Goal: Task Accomplishment & Management: Manage account settings

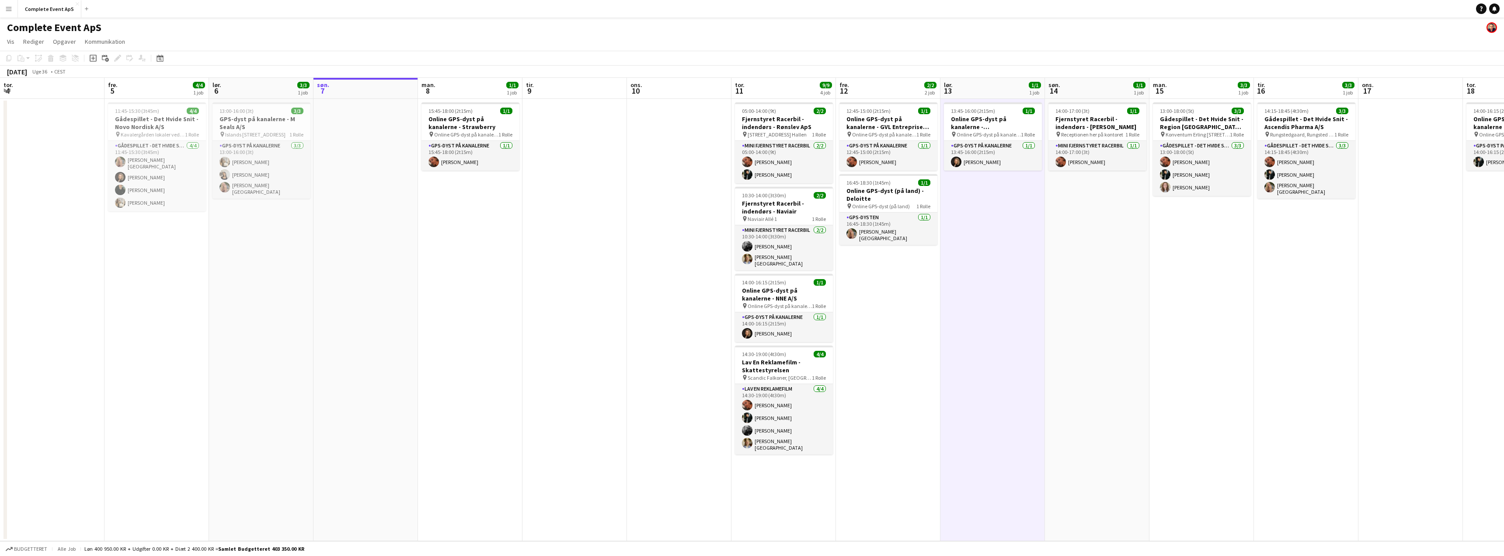
scroll to position [0, 237]
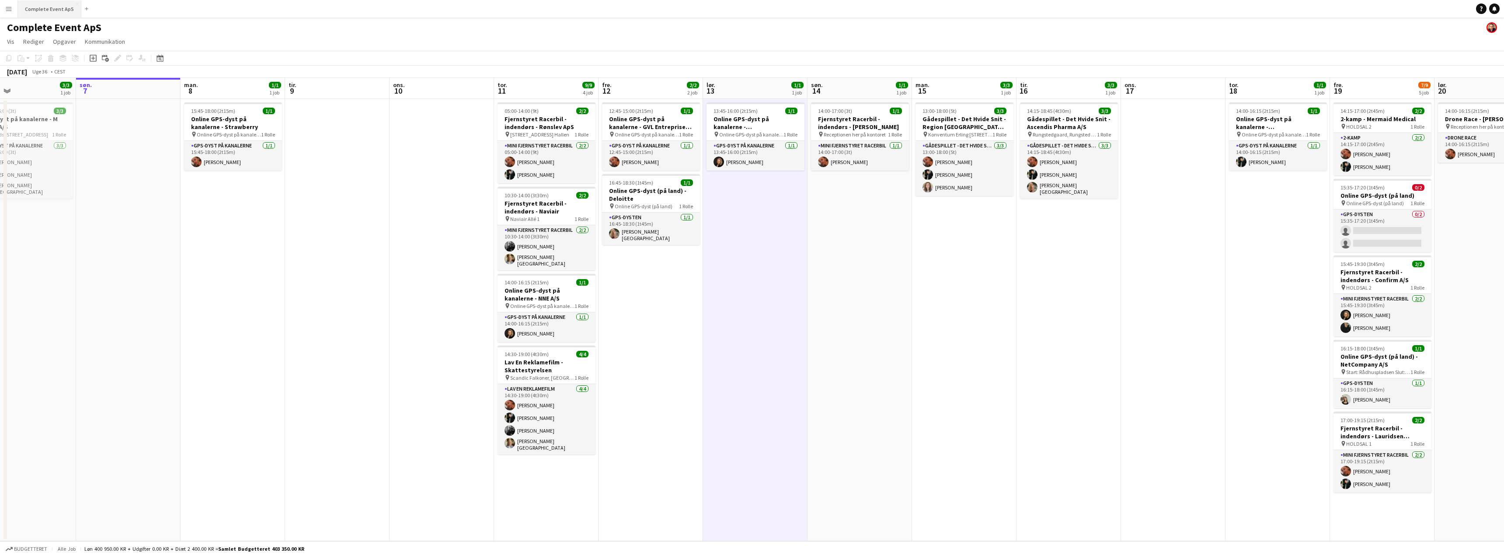
click at [48, 9] on button "Complete Event ApS Luk" at bounding box center [49, 8] width 63 height 17
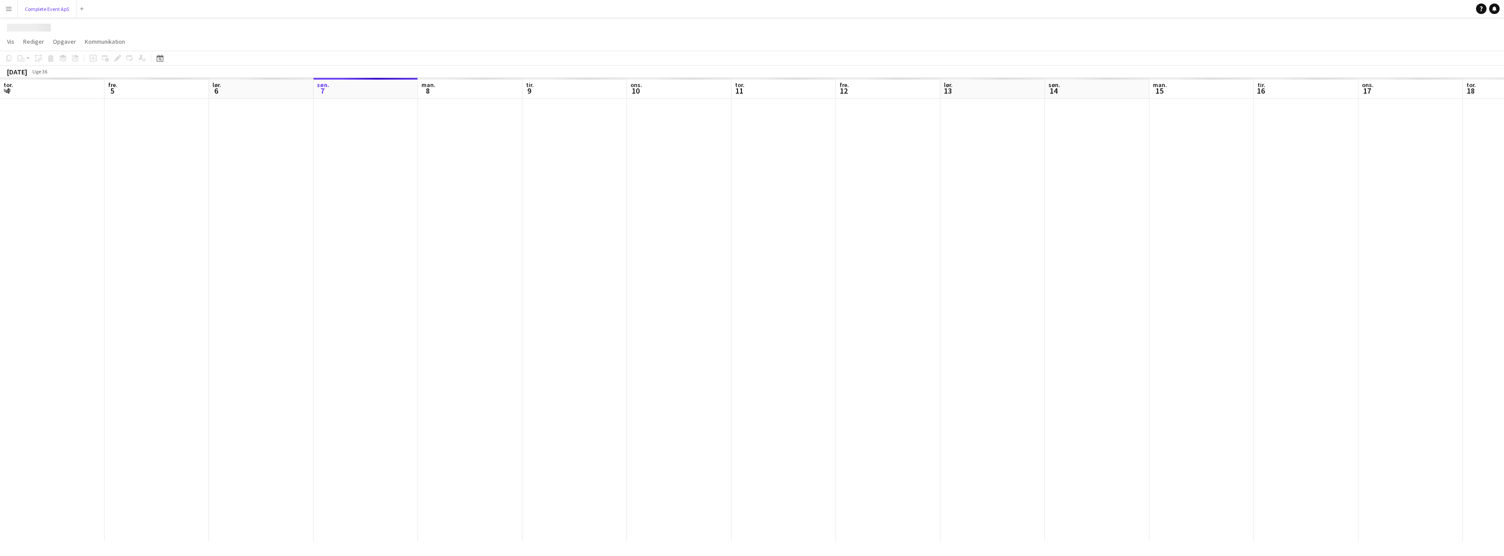
scroll to position [0, 209]
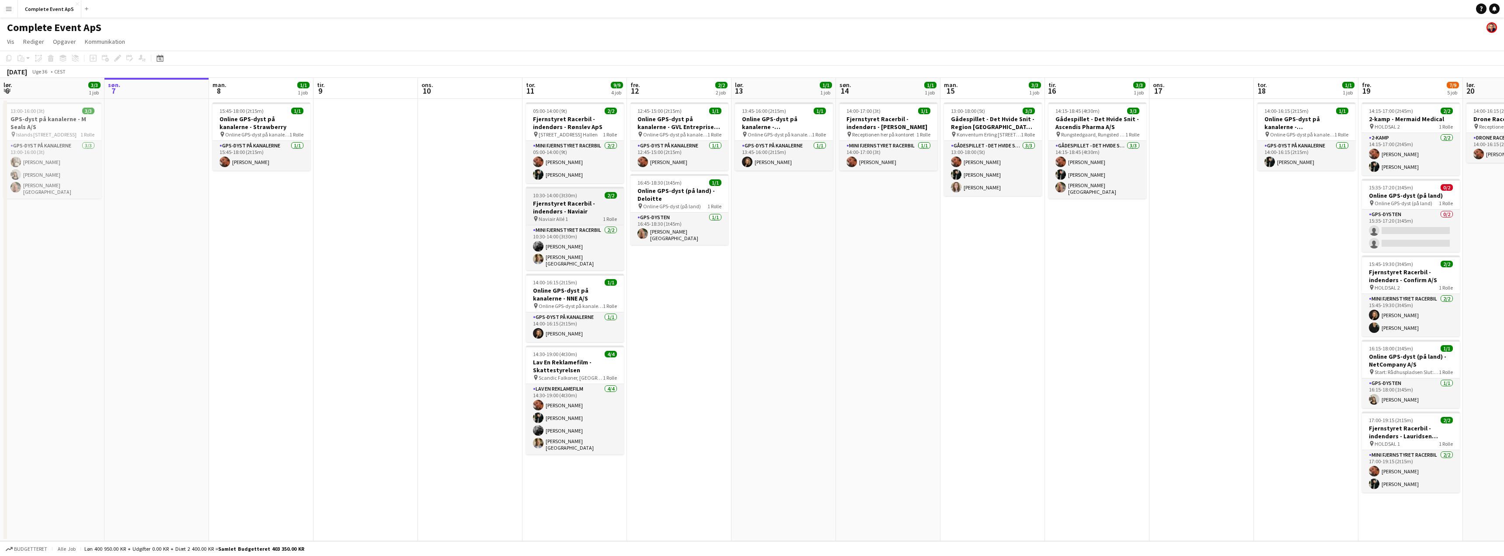
click at [593, 197] on div "10:30-14:00 (3t30m) 2/2" at bounding box center [575, 195] width 98 height 7
click at [594, 197] on div "10:30-14:00 (3t30m) 2/2" at bounding box center [575, 196] width 96 height 7
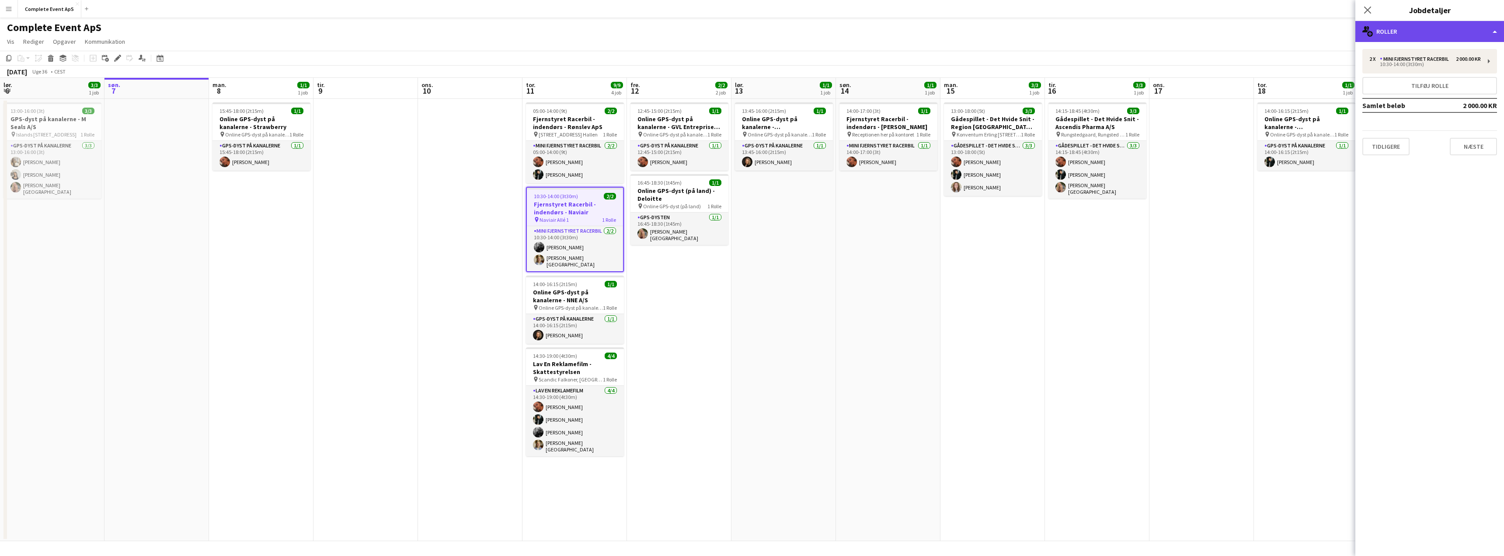
click at [1408, 30] on div "multiple-users-add Roller" at bounding box center [1429, 31] width 149 height 21
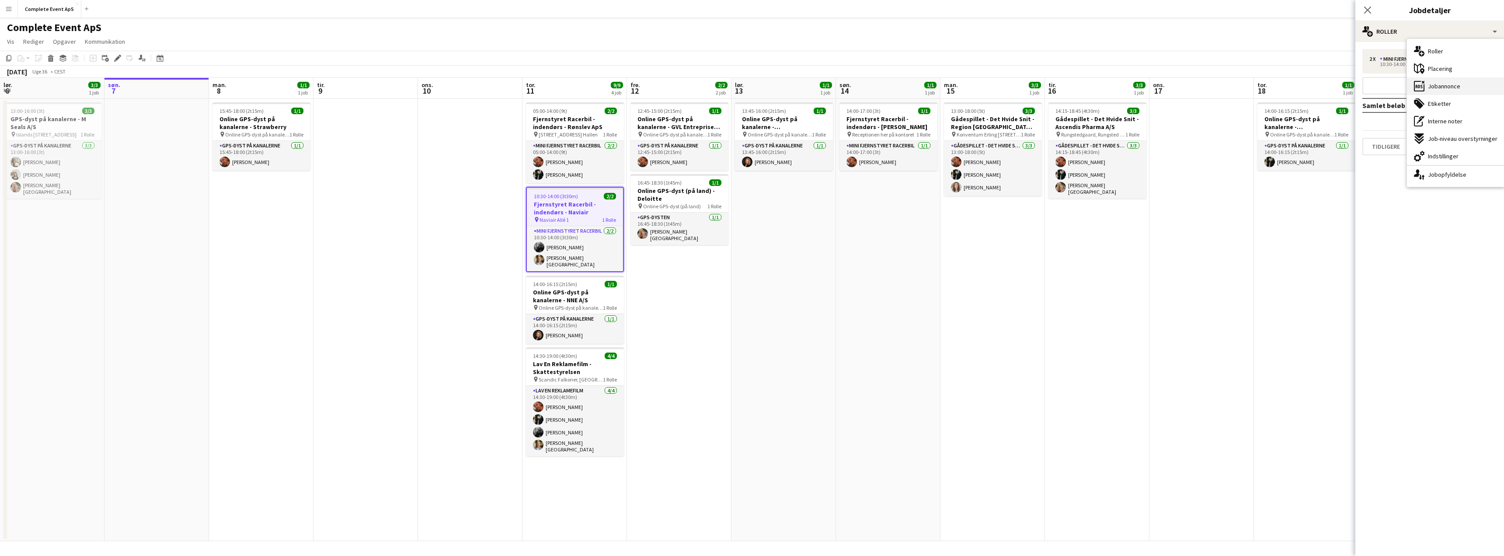
click at [1456, 91] on div "ads-window Jobannonce" at bounding box center [1456, 85] width 98 height 17
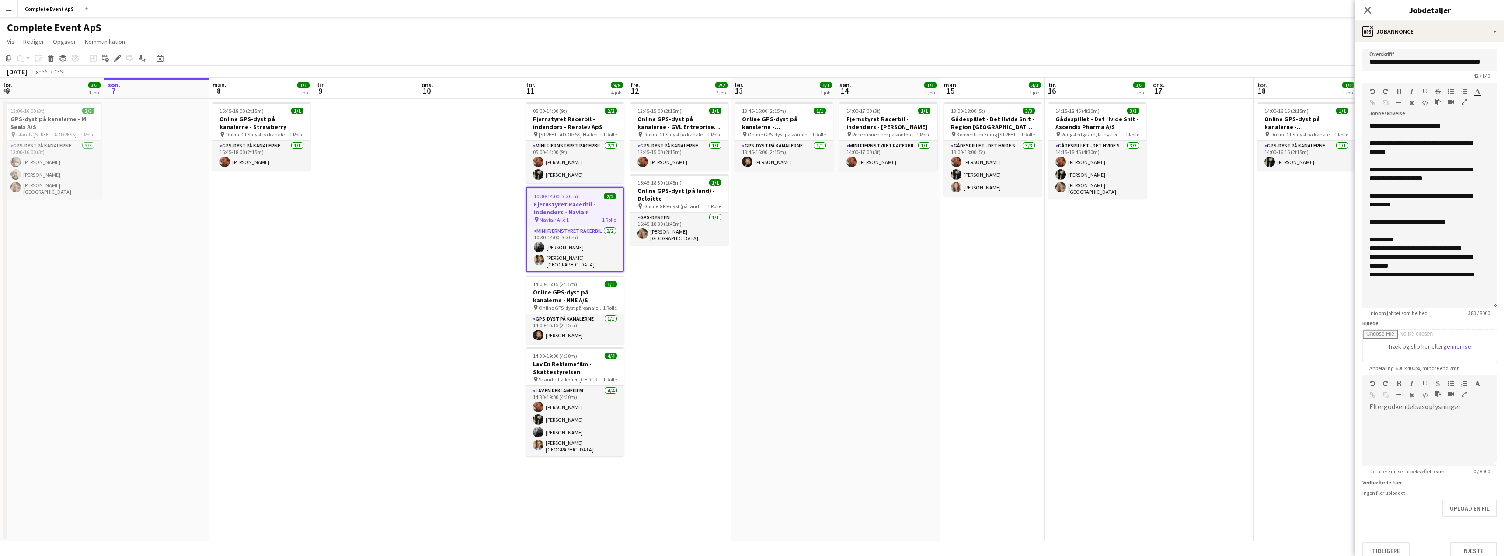
drag, startPoint x: 1495, startPoint y: 167, endPoint x: 1479, endPoint y: 301, distance: 134.8
click at [1479, 301] on div "**********" at bounding box center [1429, 215] width 135 height 186
click at [1061, 296] on app-date-cell "14:15-18:45 (4t30m) 3/3 Gådespillet - Det Hvide Snit - Ascendis Pharma A/S pin …" at bounding box center [1097, 320] width 104 height 442
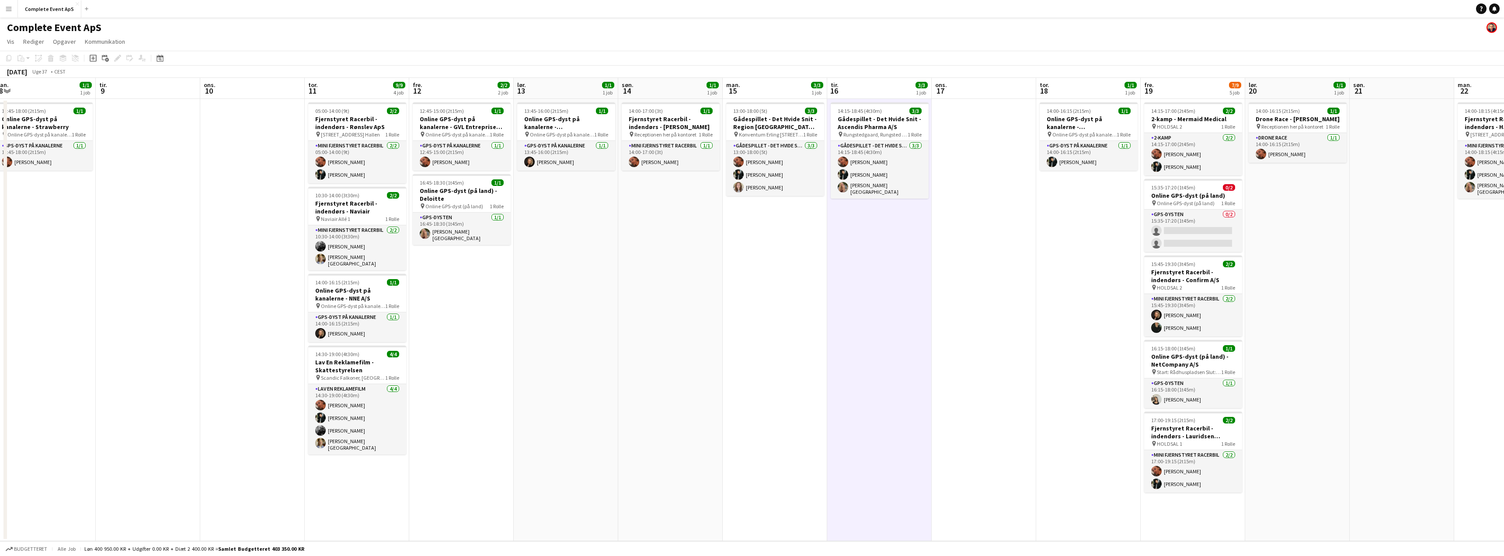
drag, startPoint x: 808, startPoint y: 326, endPoint x: 669, endPoint y: 322, distance: 138.7
click at [669, 322] on app-calendar-viewport "lør. 6 3/3 1 job søn. 7 man. 8 1/1 1 job tir. 9 ons. 10 tor. 11 9/9 4 job fre. …" at bounding box center [752, 309] width 1504 height 463
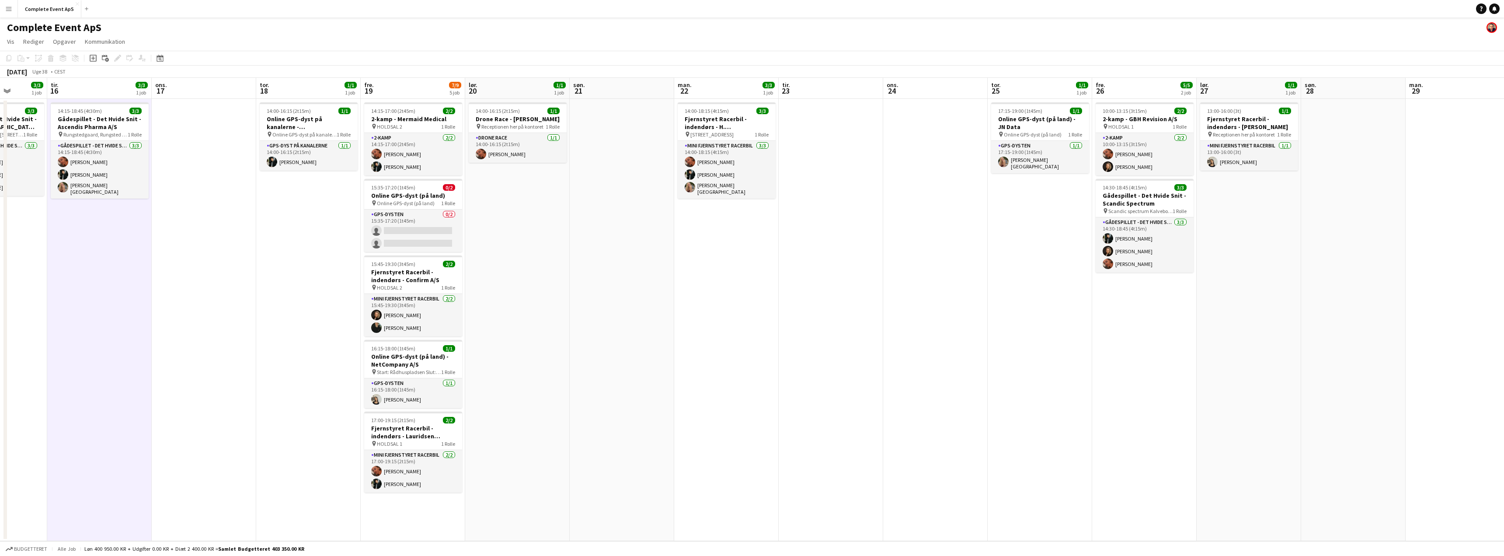
drag, startPoint x: 1376, startPoint y: 321, endPoint x: 808, endPoint y: 302, distance: 568.3
click at [808, 302] on app-calendar-viewport "fre. 12 2/2 2 job lør. 13 1/1 1 job søn. 14 1/1 1 job man. 15 3/3 1 job tir. 16…" at bounding box center [752, 309] width 1504 height 463
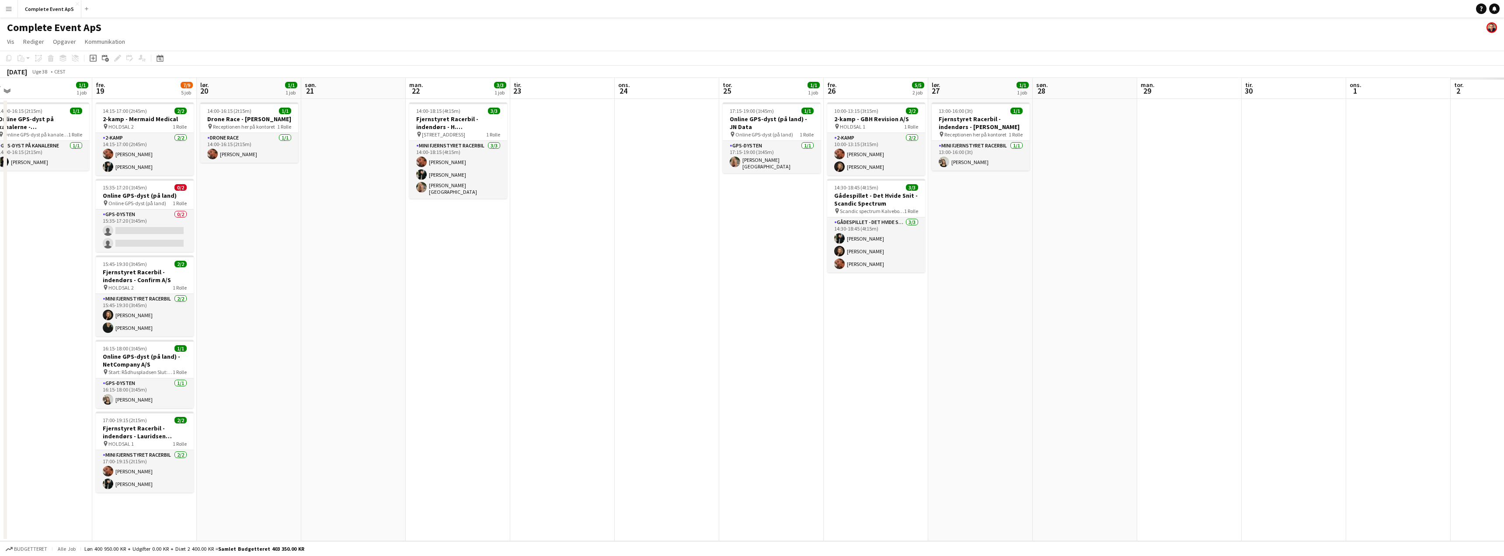
scroll to position [0, 284]
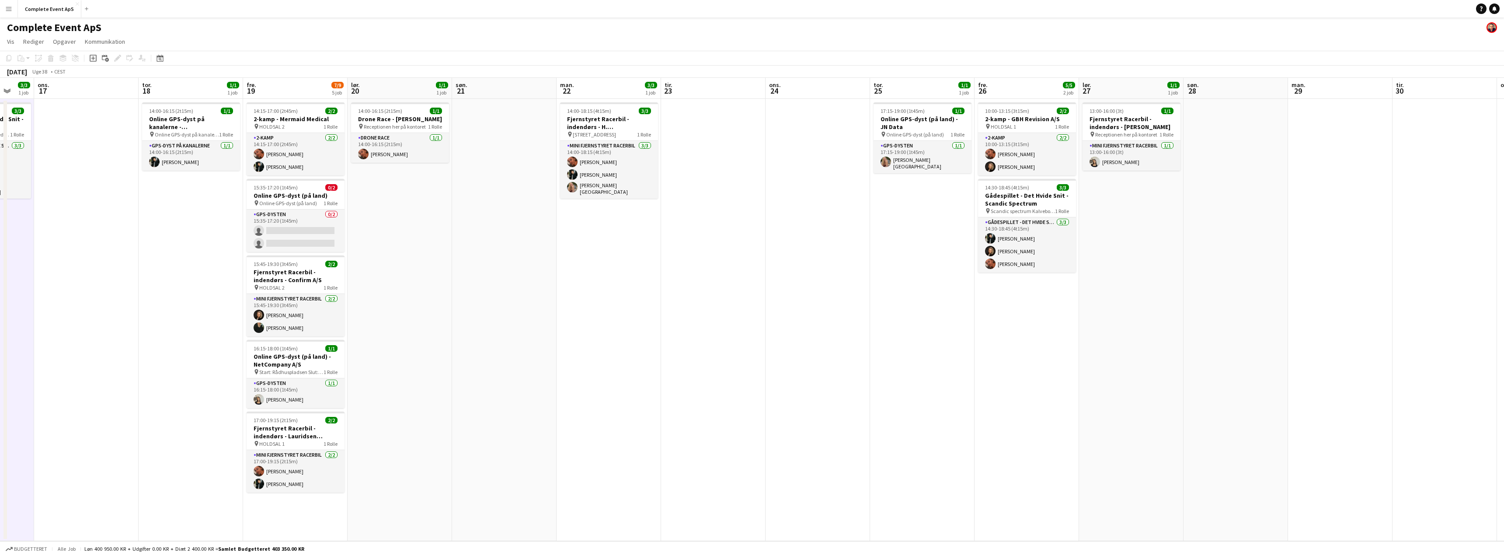
drag, startPoint x: 1361, startPoint y: 324, endPoint x: 720, endPoint y: 300, distance: 641.5
click at [720, 300] on app-calendar-viewport "søn. 14 1/1 1 job man. 15 3/3 1 job tir. 16 3/3 1 job ons. 17 tor. 18 1/1 1 job…" at bounding box center [752, 309] width 1504 height 463
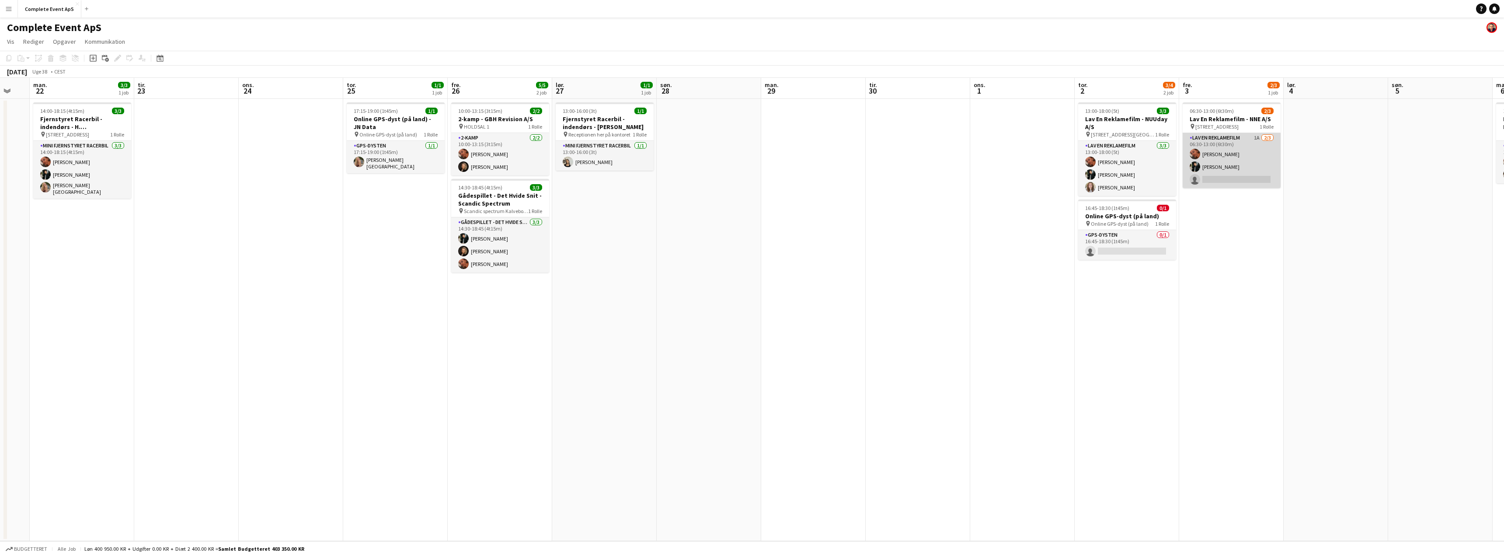
click at [1247, 147] on app-card-role "Lav En Reklamefilm 1A [DATE] 06:30-13:00 (6t30m) [PERSON_NAME] [PERSON_NAME] si…" at bounding box center [1232, 160] width 98 height 55
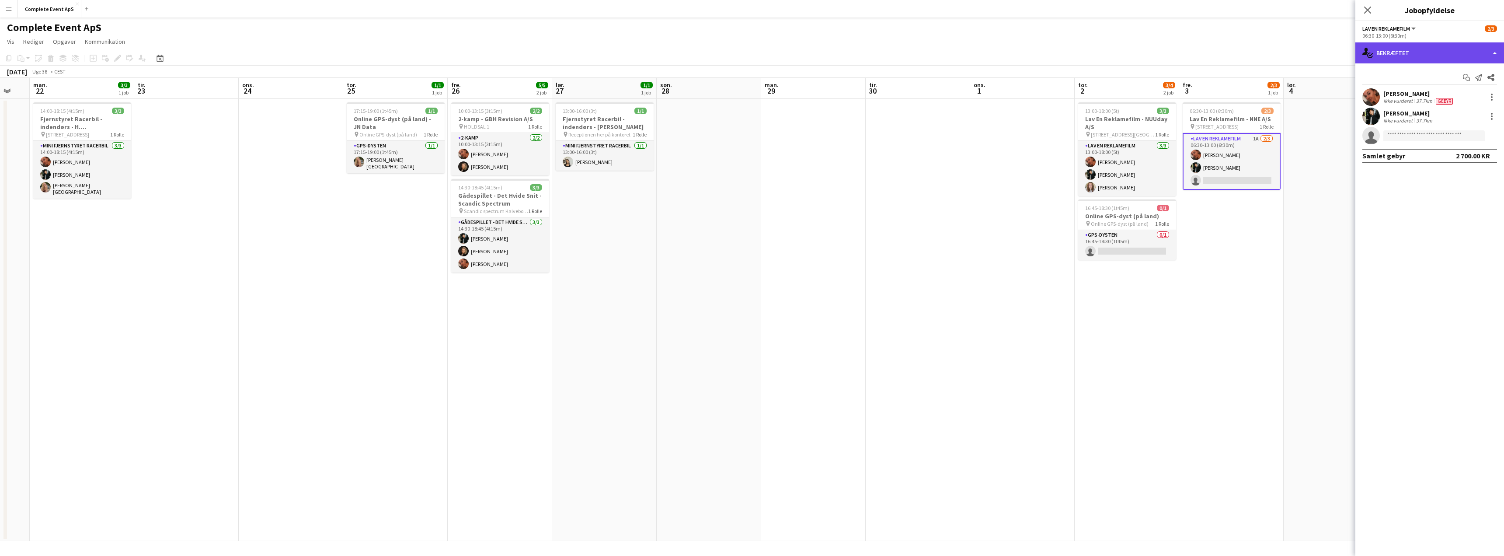
click at [1426, 45] on div "single-neutral-actions-check-2 Bekræftet" at bounding box center [1429, 52] width 149 height 21
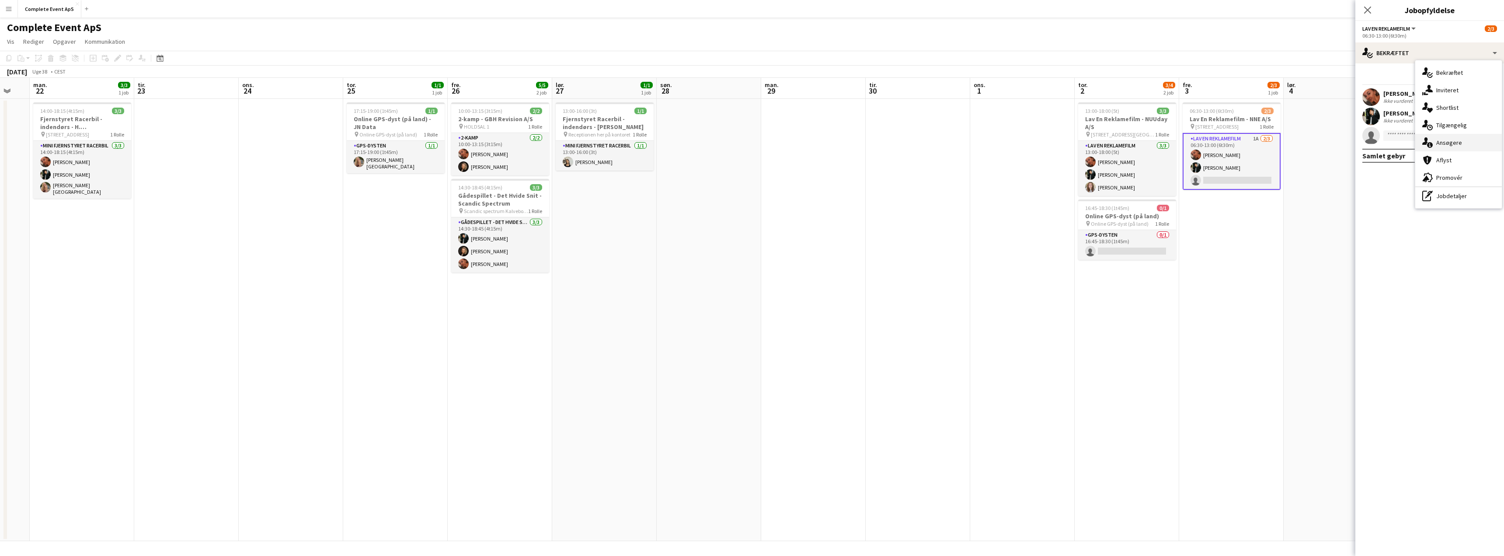
click at [1456, 140] on span "Ansøgere" at bounding box center [1449, 143] width 26 height 8
click at [1479, 113] on app-icon "Bekræft" at bounding box center [1479, 115] width 7 height 7
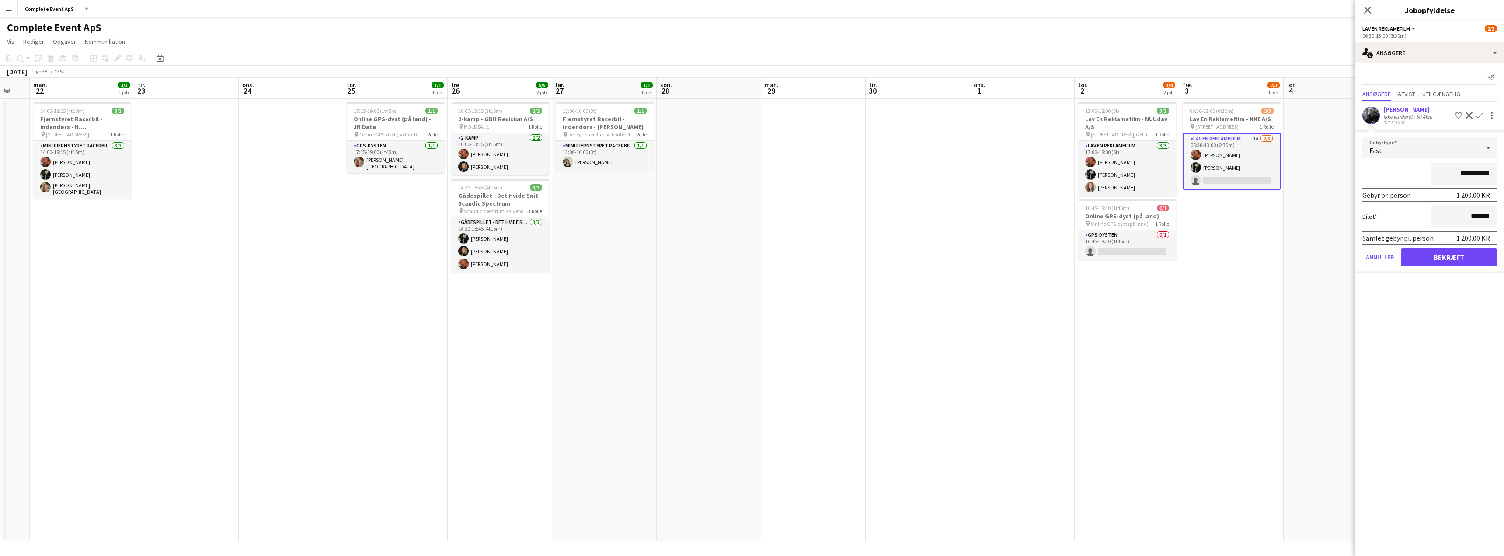
drag, startPoint x: 1454, startPoint y: 174, endPoint x: 1504, endPoint y: 184, distance: 50.9
click at [1504, 184] on form "**********" at bounding box center [1429, 205] width 149 height 136
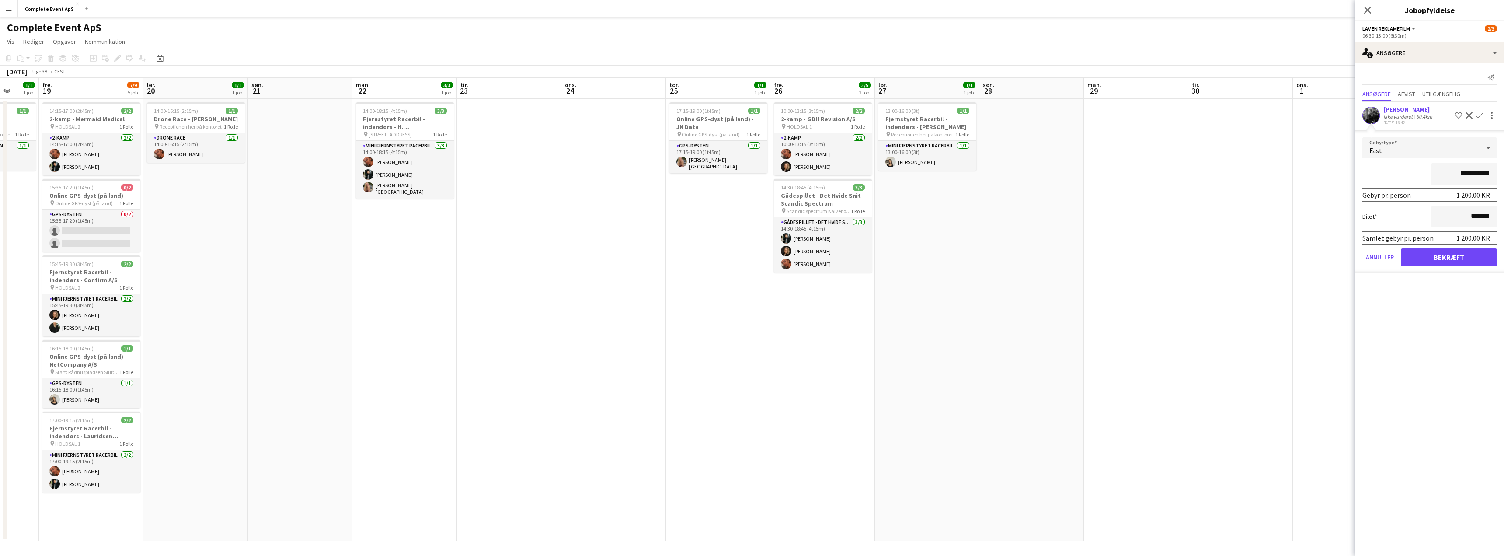
drag, startPoint x: 727, startPoint y: 275, endPoint x: 1036, endPoint y: 260, distance: 309.1
click at [1036, 260] on app-calendar-viewport "tir. 16 3/3 1 job ons. 17 tor. 18 1/1 1 job fre. 19 7/9 5 job lør. 20 1/1 1 job…" at bounding box center [752, 309] width 1504 height 463
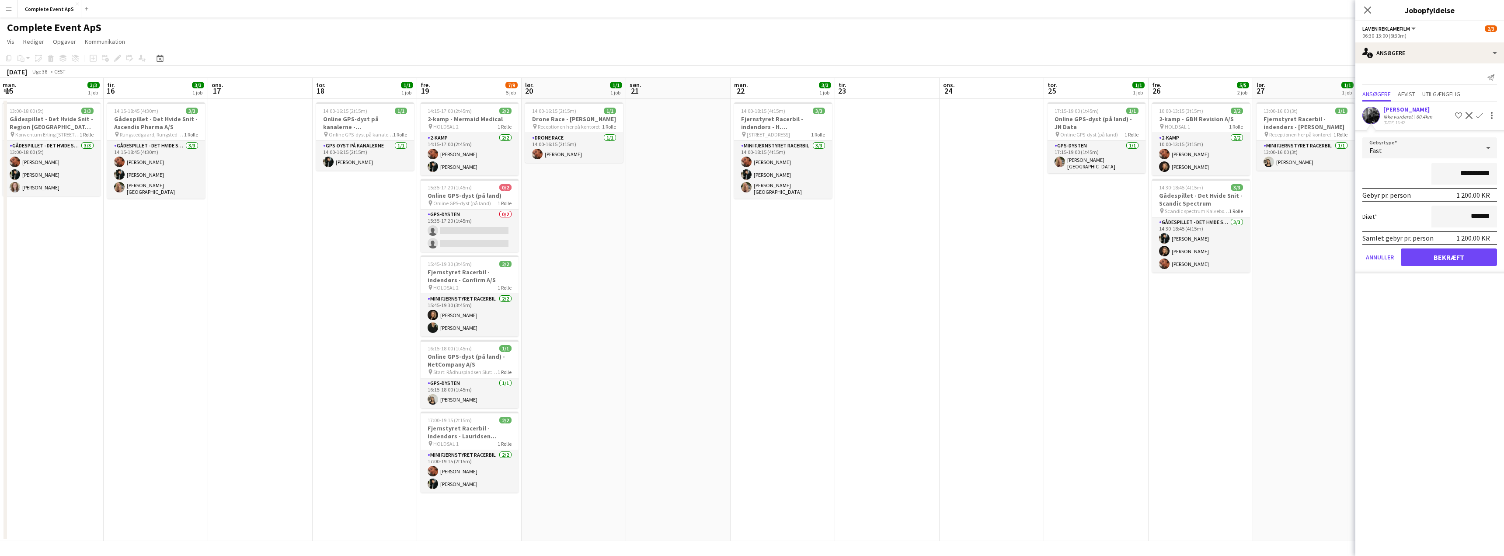
drag, startPoint x: 589, startPoint y: 274, endPoint x: 933, endPoint y: 273, distance: 345.0
click at [933, 273] on app-calendar-viewport "lør. 13 1/1 1 job søn. 14 1/1 1 job man. 15 3/3 1 job tir. 16 3/3 1 job ons. 17…" at bounding box center [752, 309] width 1504 height 463
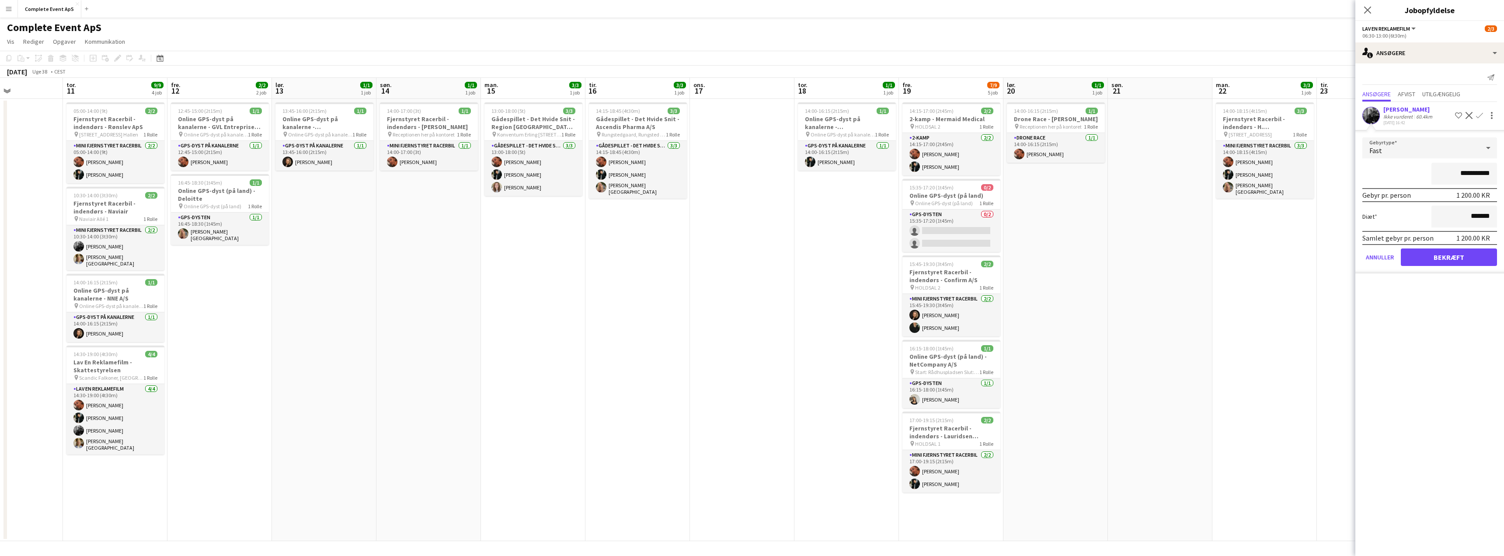
drag, startPoint x: 852, startPoint y: 286, endPoint x: 1072, endPoint y: 277, distance: 220.1
click at [1072, 277] on app-calendar-viewport "man. 8 1/1 1 job tir. 9 ons. 10 tor. 11 9/9 4 job fre. 12 2/2 2 job lør. 13 1/1…" at bounding box center [752, 309] width 1504 height 463
type input "********"
click at [1452, 256] on button "Bekræft" at bounding box center [1449, 256] width 96 height 17
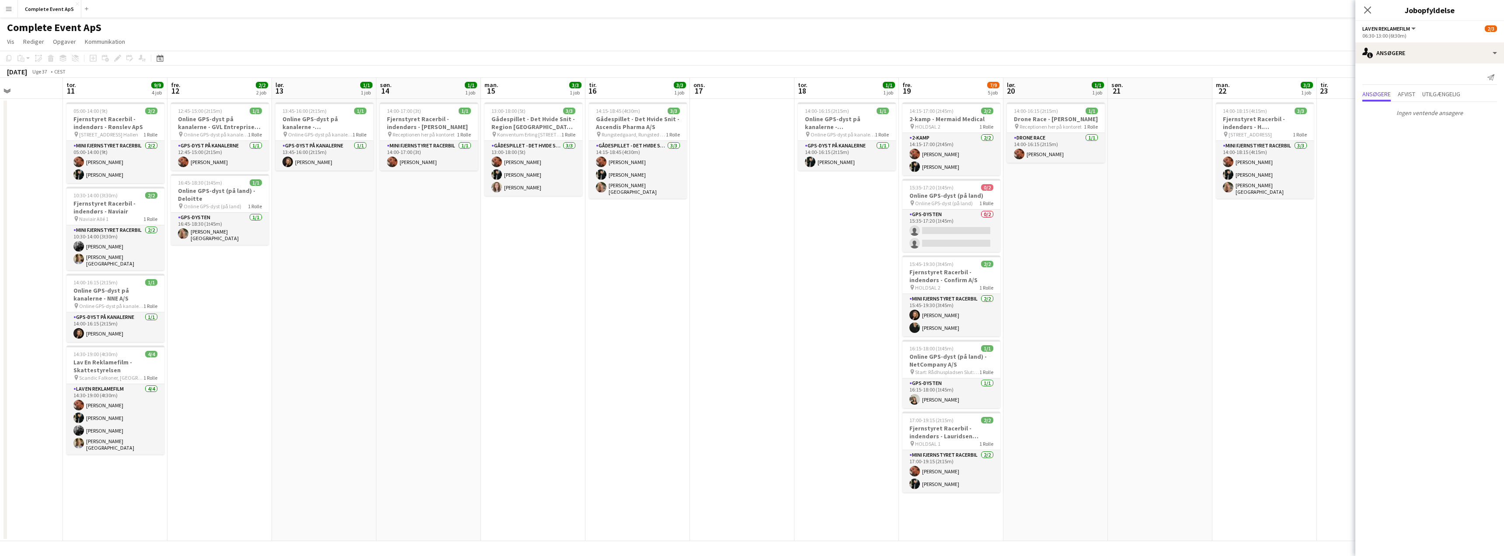
click at [1195, 275] on app-date-cell at bounding box center [1160, 320] width 104 height 442
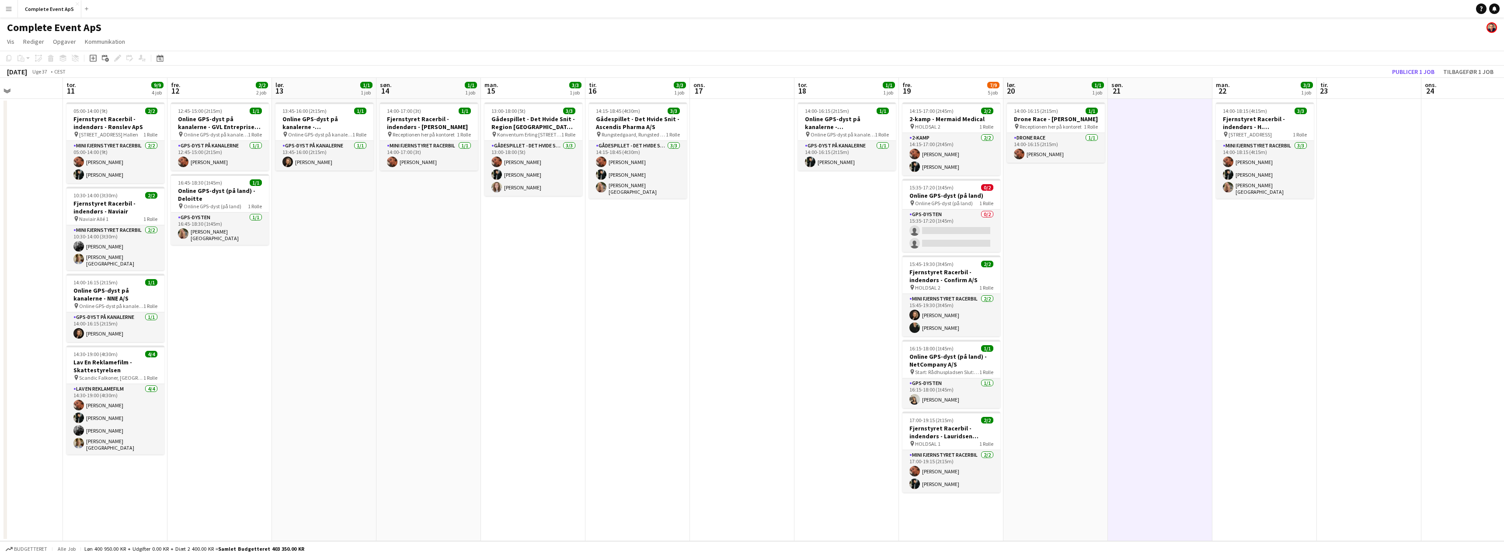
scroll to position [0, 249]
click at [1410, 67] on button "Publicer 1 job" at bounding box center [1413, 71] width 49 height 11
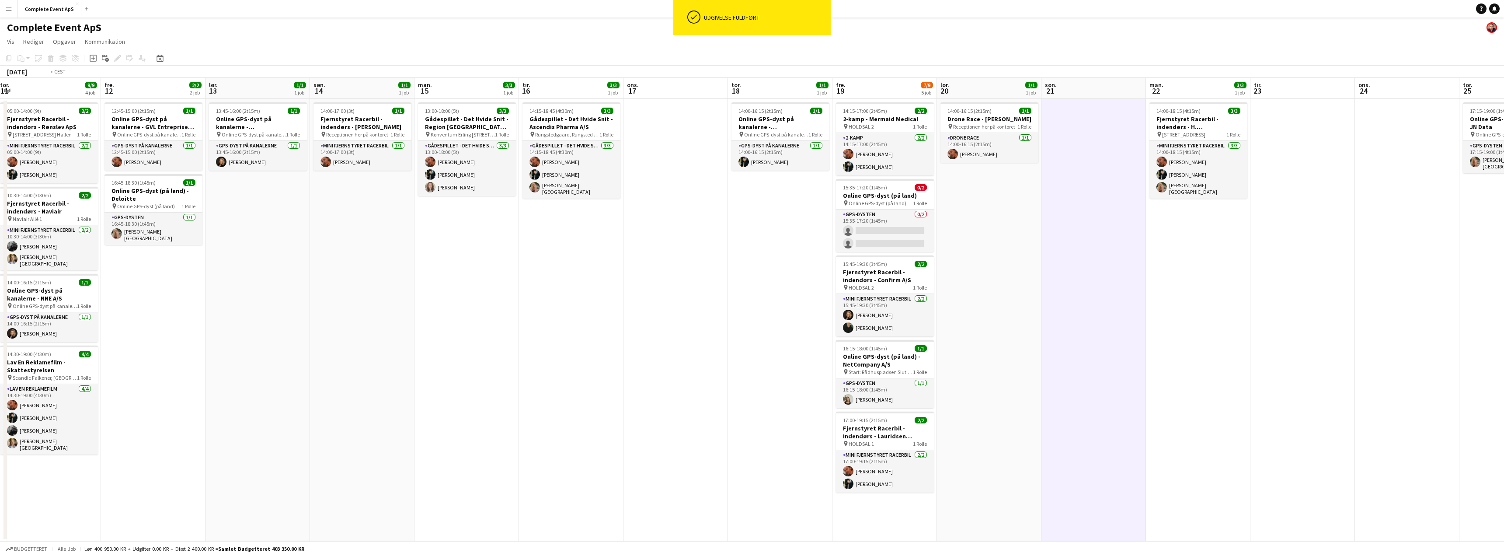
drag, startPoint x: 1138, startPoint y: 264, endPoint x: 642, endPoint y: 262, distance: 495.8
click at [653, 261] on app-calendar-viewport "man. 8 1/1 1 job tir. 9 ons. 10 tor. 11 9/9 4 job fre. 12 2/2 2 job lør. 13 1/1…" at bounding box center [752, 309] width 1504 height 463
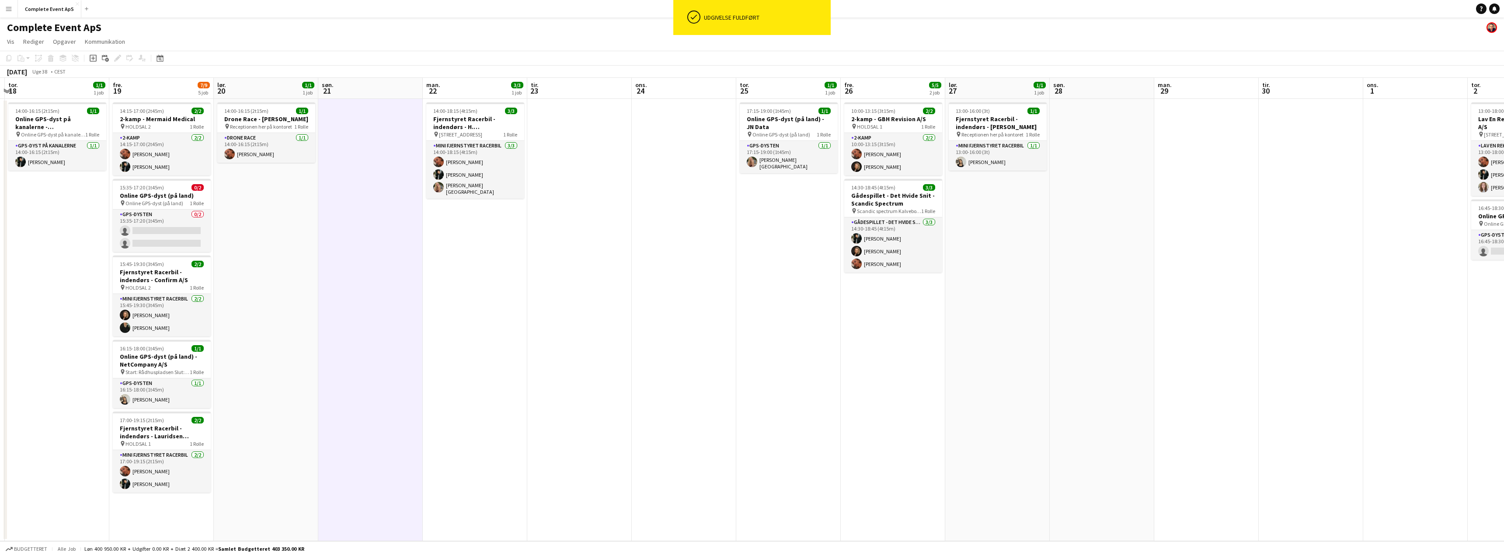
click at [718, 275] on app-calendar-viewport "søn. 14 1/1 1 job man. 15 3/3 1 job tir. 16 3/3 1 job ons. 17 tor. 18 1/1 1 job…" at bounding box center [752, 309] width 1504 height 463
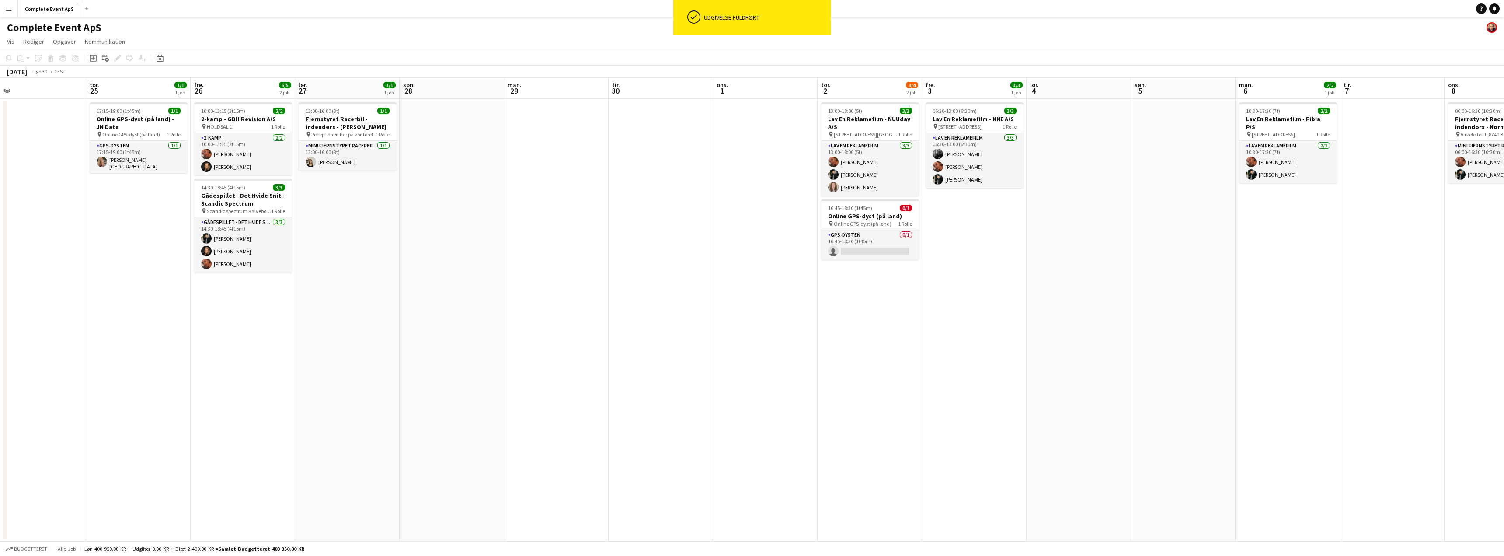
drag, startPoint x: 1027, startPoint y: 289, endPoint x: 807, endPoint y: 300, distance: 219.7
click at [620, 294] on app-calendar-viewport "lør. 20 1/1 1 job søn. 21 man. 22 3/3 1 job tir. 23 ons. 24 tor. 25 1/1 1 job f…" at bounding box center [752, 309] width 1504 height 463
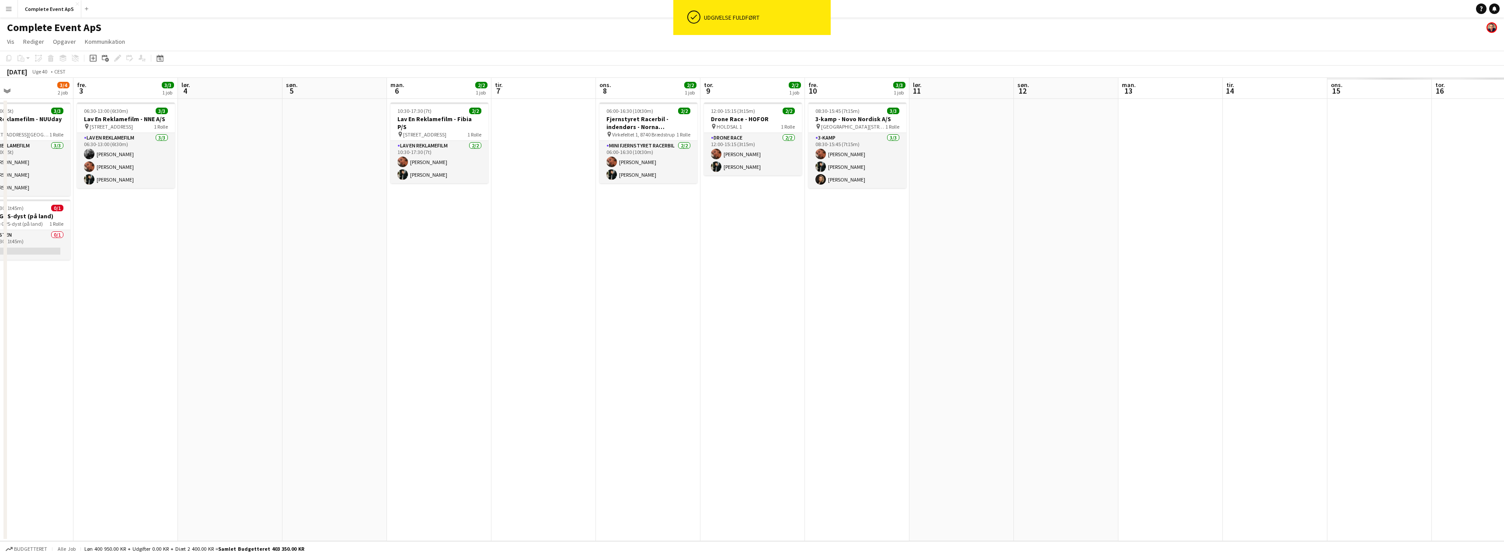
drag, startPoint x: 820, startPoint y: 297, endPoint x: 813, endPoint y: 299, distance: 7.3
click at [606, 293] on app-calendar-viewport "man. 29 tir. 30 ons. 1 tor. 2 3/4 2 job fre. 3 3/3 1 job lør. 4 søn. 5 man. 6 2…" at bounding box center [752, 309] width 1504 height 463
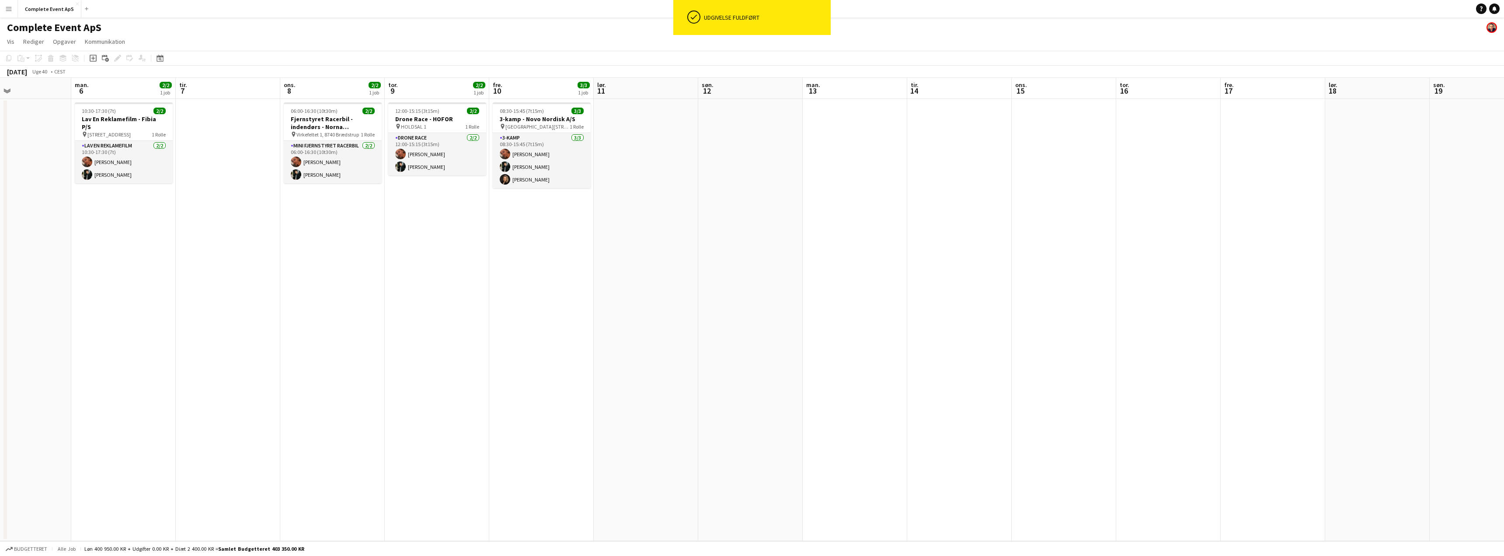
click at [659, 288] on app-calendar-viewport "ons. 1 tor. 2 3/4 2 job fre. 3 3/3 1 job lør. 4 søn. 5 man. 6 2/2 1 job tir. 7 …" at bounding box center [752, 309] width 1504 height 463
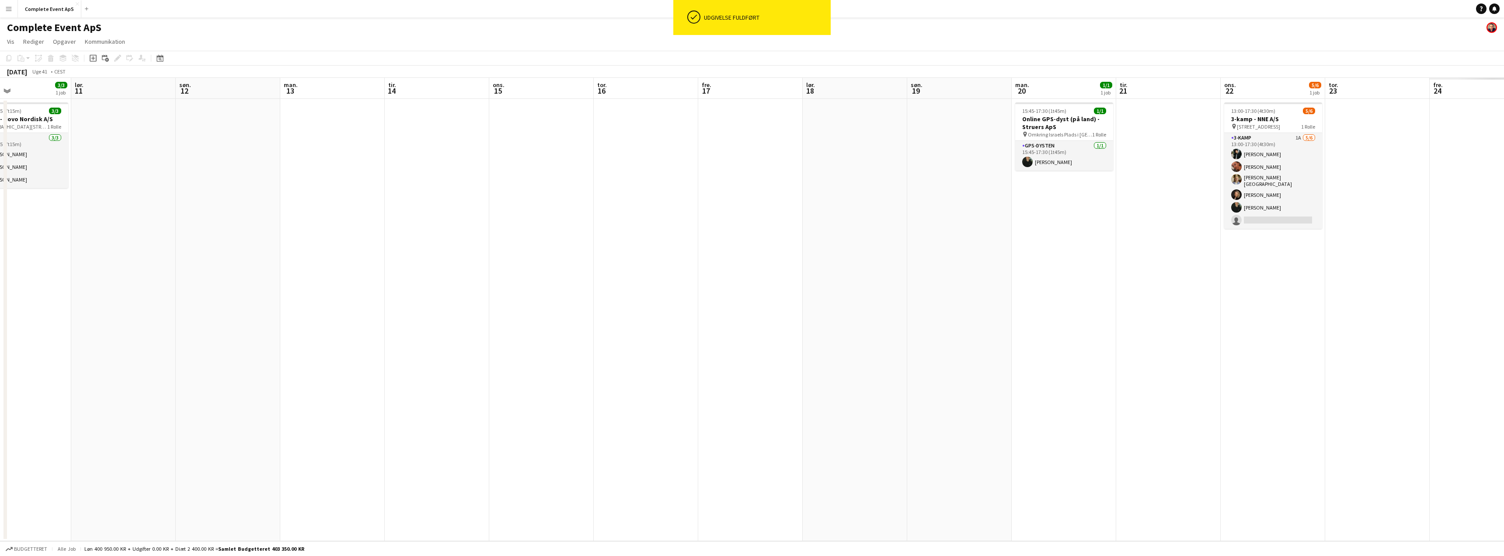
scroll to position [0, 366]
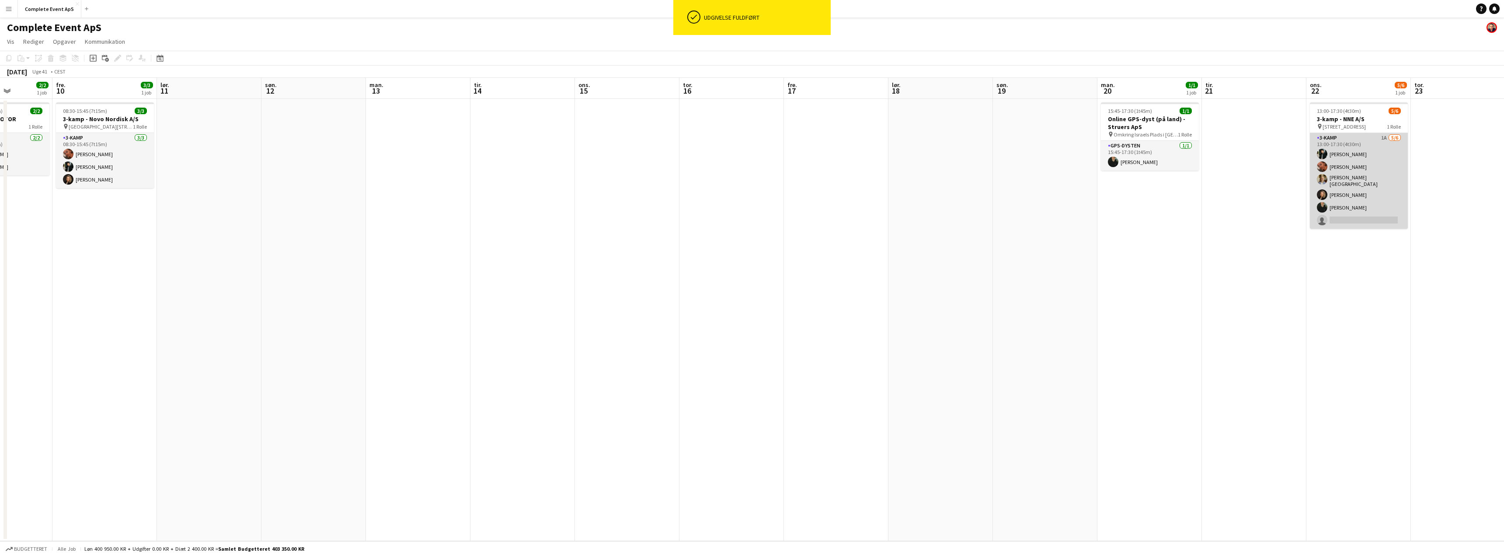
click at [1372, 180] on app-card-role "3-kamp 1A [DATE] 13:00-17:30 (4t30m) [PERSON_NAME] [PERSON_NAME] [PERSON_NAME]-…" at bounding box center [1359, 181] width 98 height 96
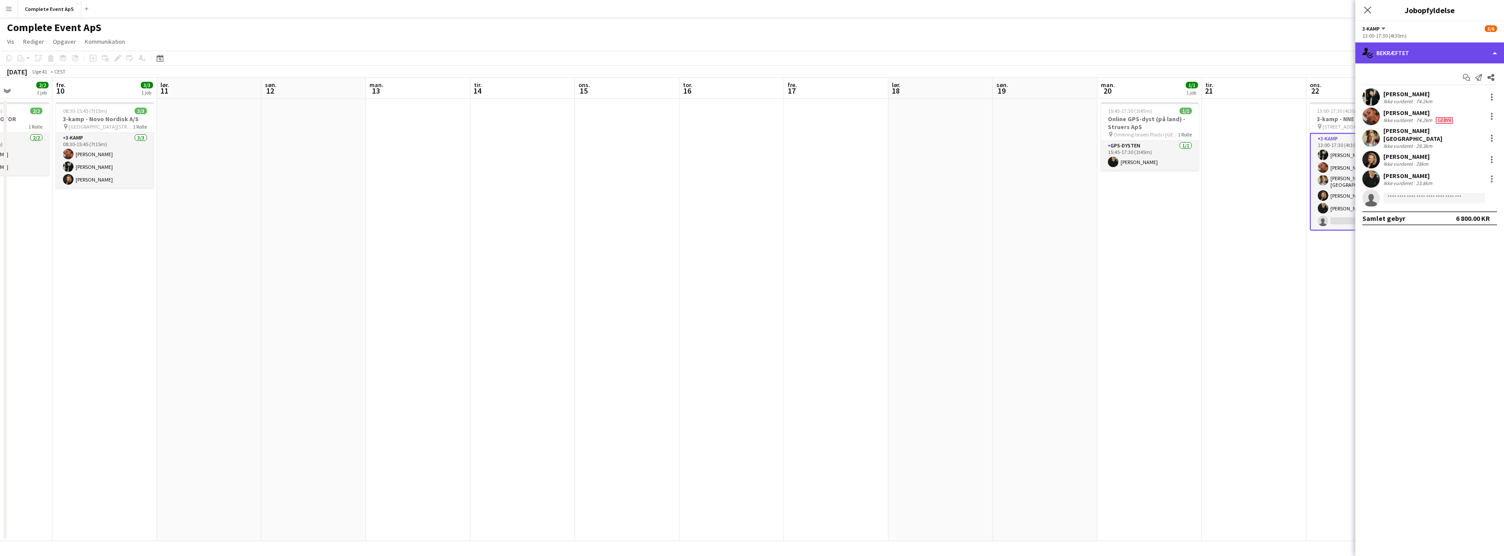
click at [1435, 52] on div "single-neutral-actions-check-2 Bekræftet" at bounding box center [1429, 52] width 149 height 21
click at [1446, 143] on span "Ansøgere" at bounding box center [1449, 143] width 26 height 8
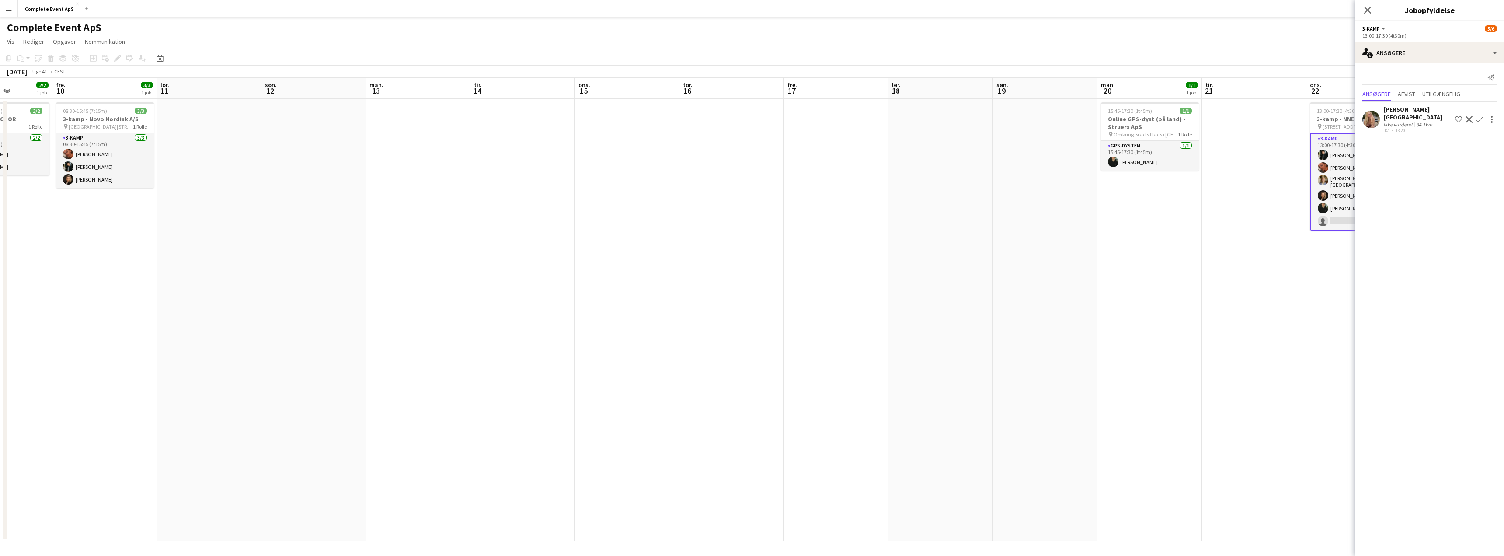
click at [1480, 116] on app-icon "Bekræft" at bounding box center [1479, 119] width 7 height 7
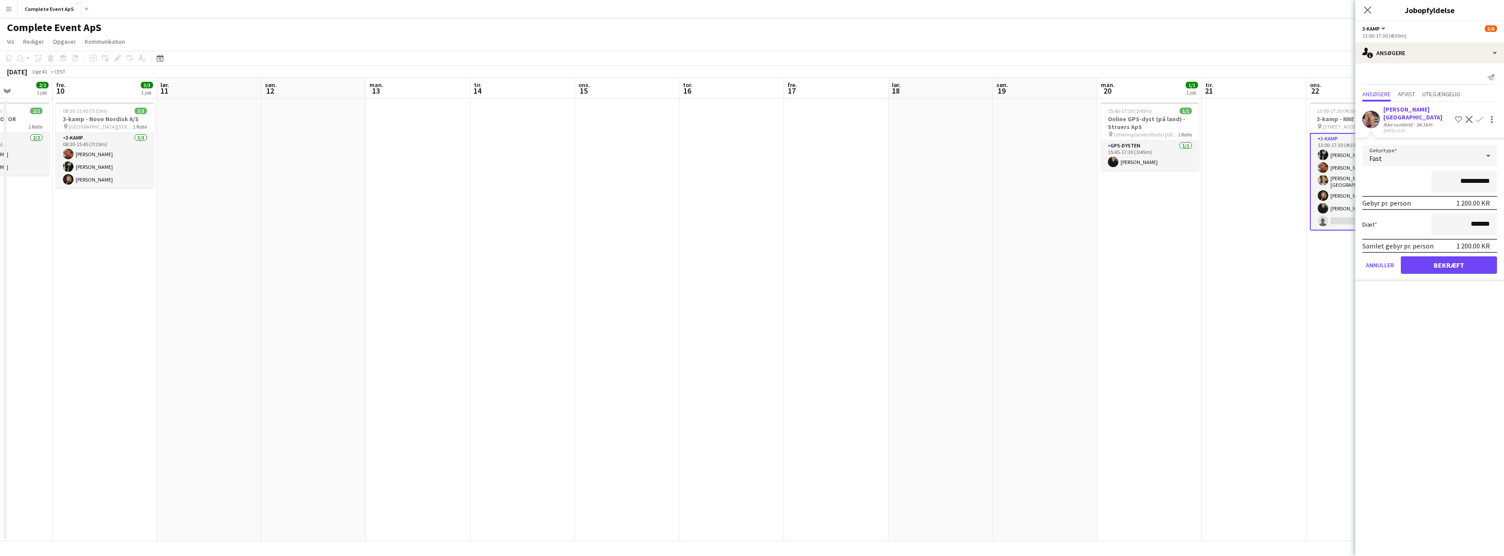
drag, startPoint x: 1474, startPoint y: 172, endPoint x: 1504, endPoint y: 171, distance: 29.3
click at [1504, 171] on form "**********" at bounding box center [1429, 213] width 149 height 136
type input "********"
click at [1434, 256] on button "Bekræft" at bounding box center [1449, 264] width 96 height 17
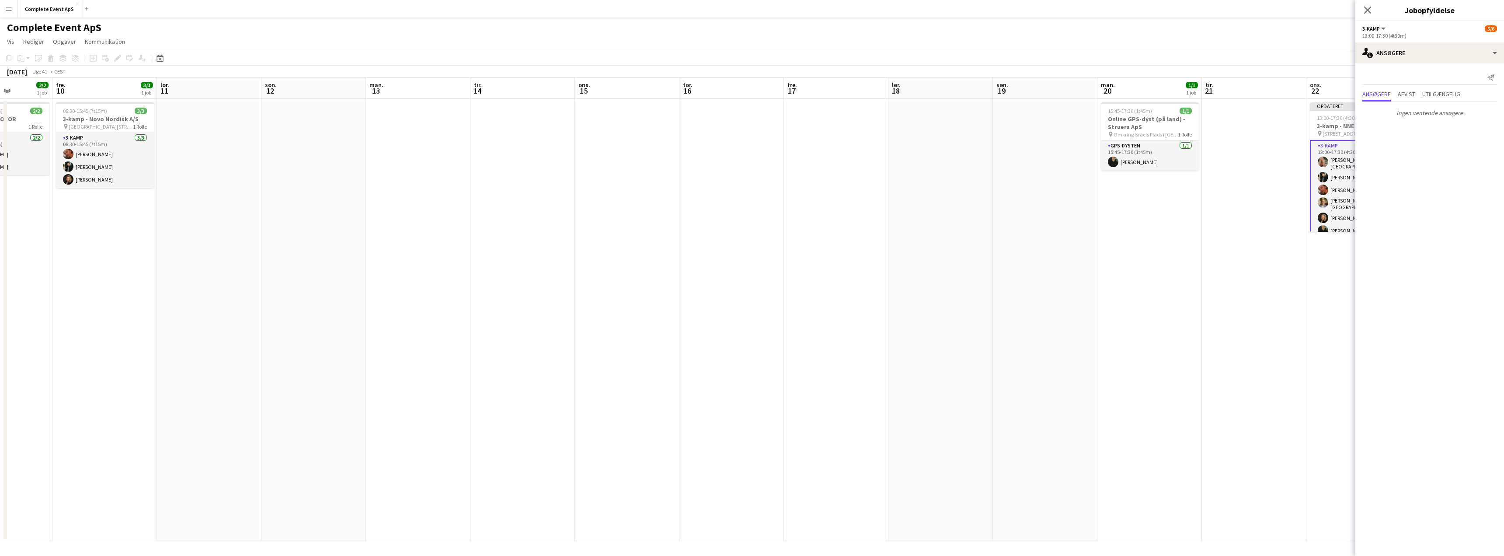
click at [1250, 294] on app-date-cell at bounding box center [1254, 320] width 104 height 442
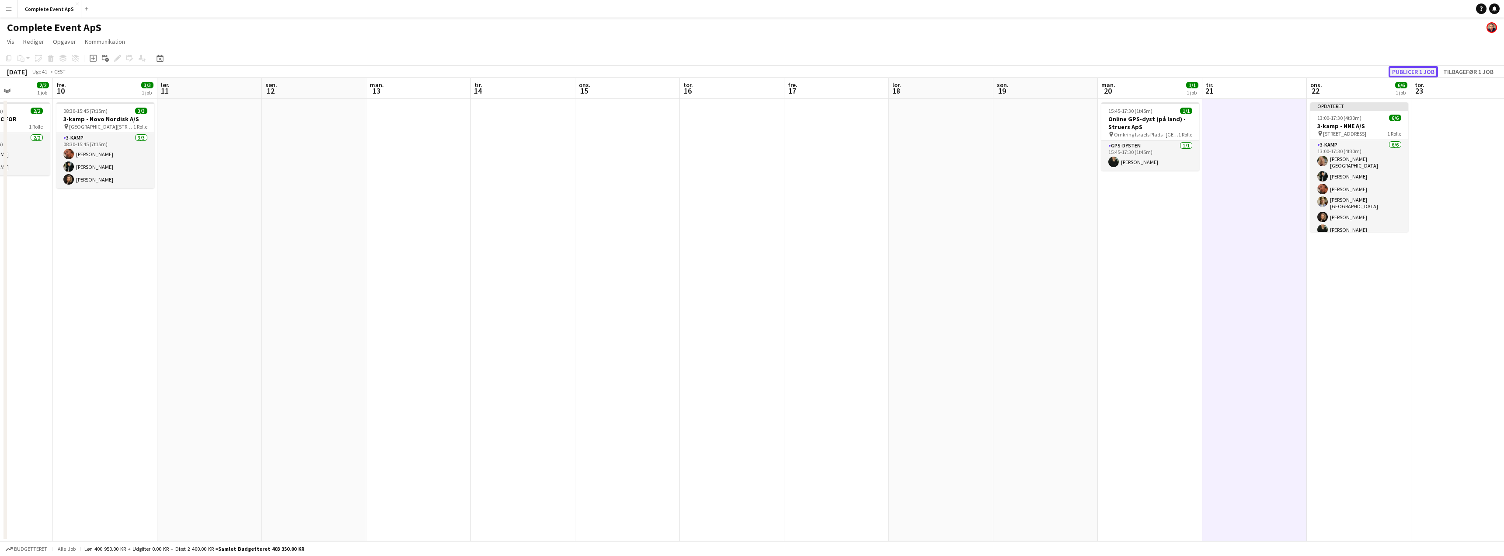
click at [1401, 72] on button "Publicer 1 job" at bounding box center [1413, 71] width 49 height 11
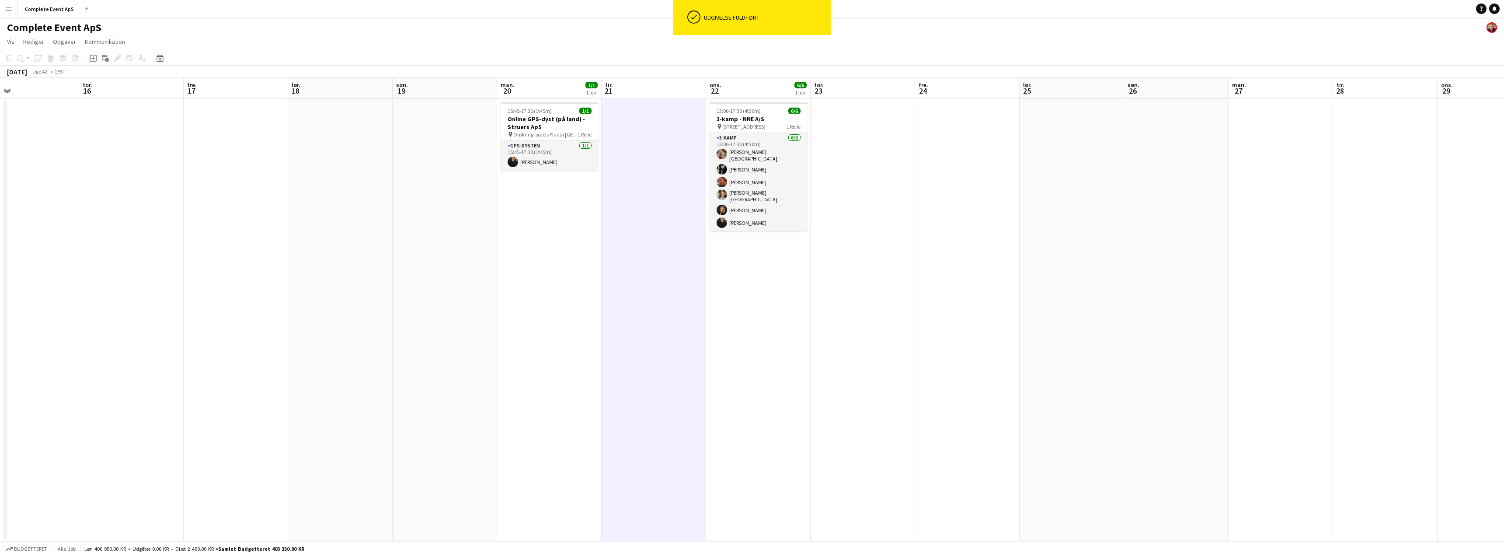
drag, startPoint x: 1390, startPoint y: 261, endPoint x: 1020, endPoint y: 289, distance: 371.0
click at [784, 269] on app-calendar-viewport "søn. 12 man. 13 tir. 14 ons. 15 tor. 16 fre. 17 lør. 18 søn. 19 man. 20 1/1 1 j…" at bounding box center [752, 309] width 1504 height 463
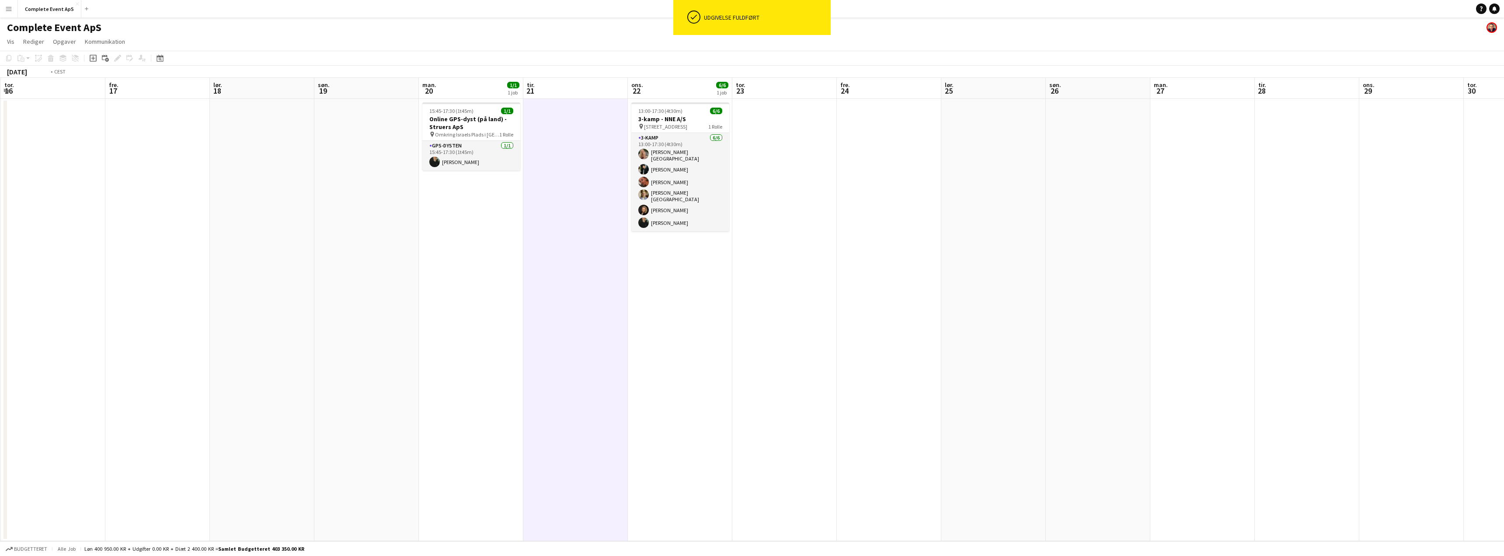
drag, startPoint x: 623, startPoint y: 291, endPoint x: 613, endPoint y: 291, distance: 10.5
click at [613, 291] on app-calendar-viewport "søn. 12 man. 13 tir. 14 ons. 15 tor. 16 fre. 17 lør. 18 søn. 19 man. 20 1/1 1 j…" at bounding box center [752, 309] width 1504 height 463
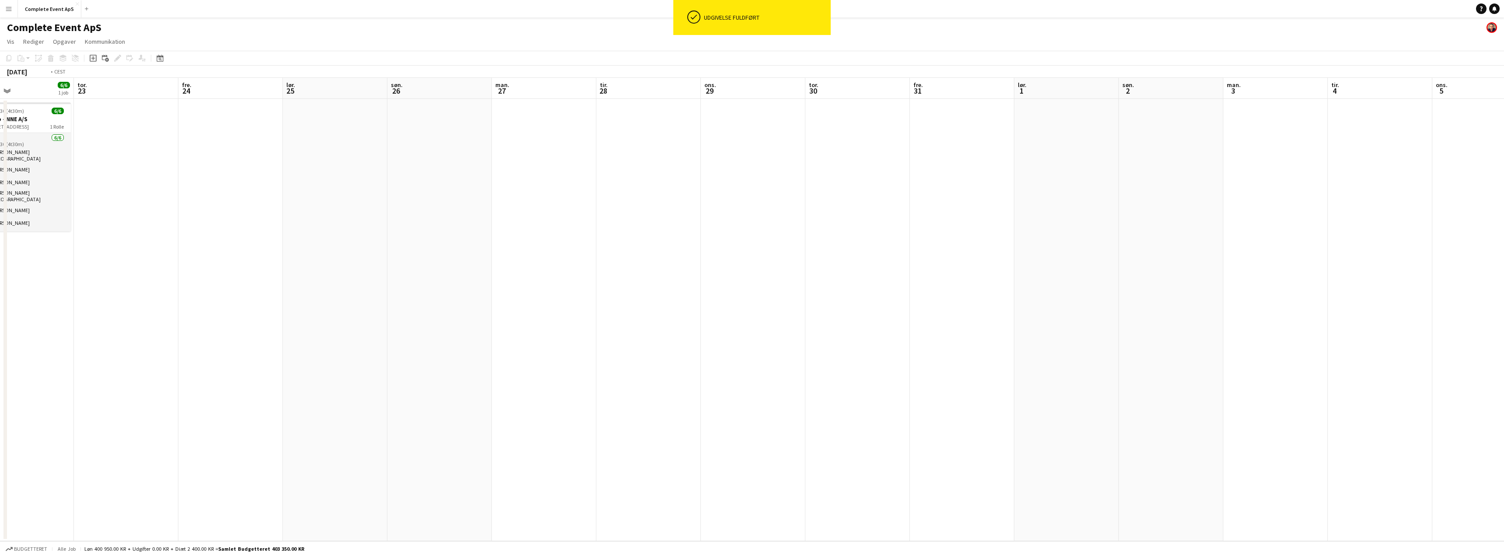
click at [549, 298] on app-calendar-viewport "lør. 18 søn. 19 man. 20 1/1 1 job tir. 21 ons. 22 6/6 1 job tor. 23 fre. 24 lør…" at bounding box center [752, 309] width 1504 height 463
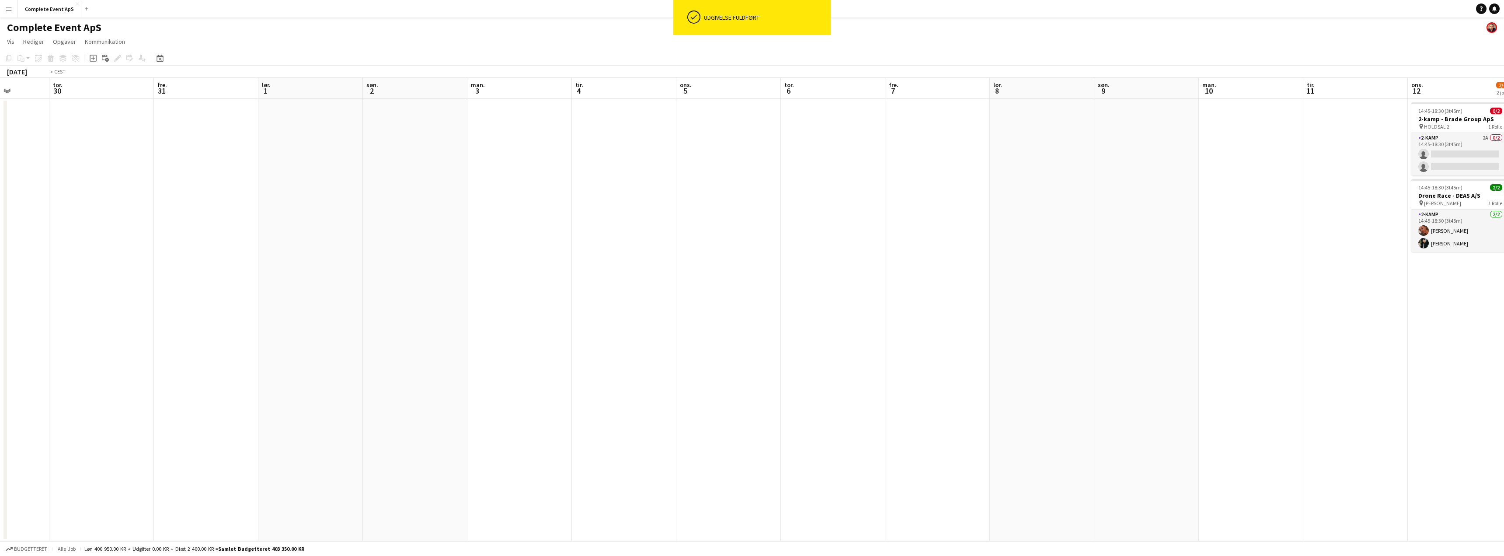
click at [752, 290] on app-calendar-viewport "søn. 26 man. 27 tir. 28 ons. 29 tor. 30 fre. 31 lør. 1 søn. 2 man. 3 tir. 4 ons…" at bounding box center [752, 309] width 1504 height 463
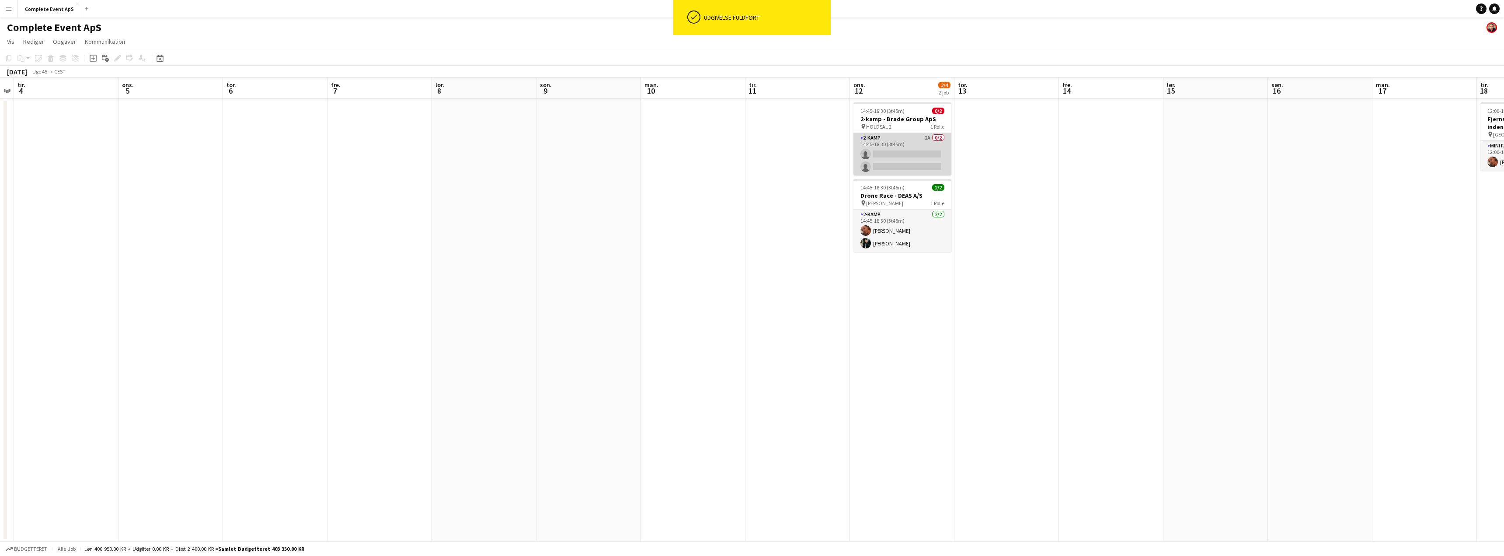
click at [901, 154] on app-card-role "2-kamp 2A 0/2 14:45-18:30 (3t45m) single-neutral-actions single-neutral-actions" at bounding box center [902, 154] width 98 height 42
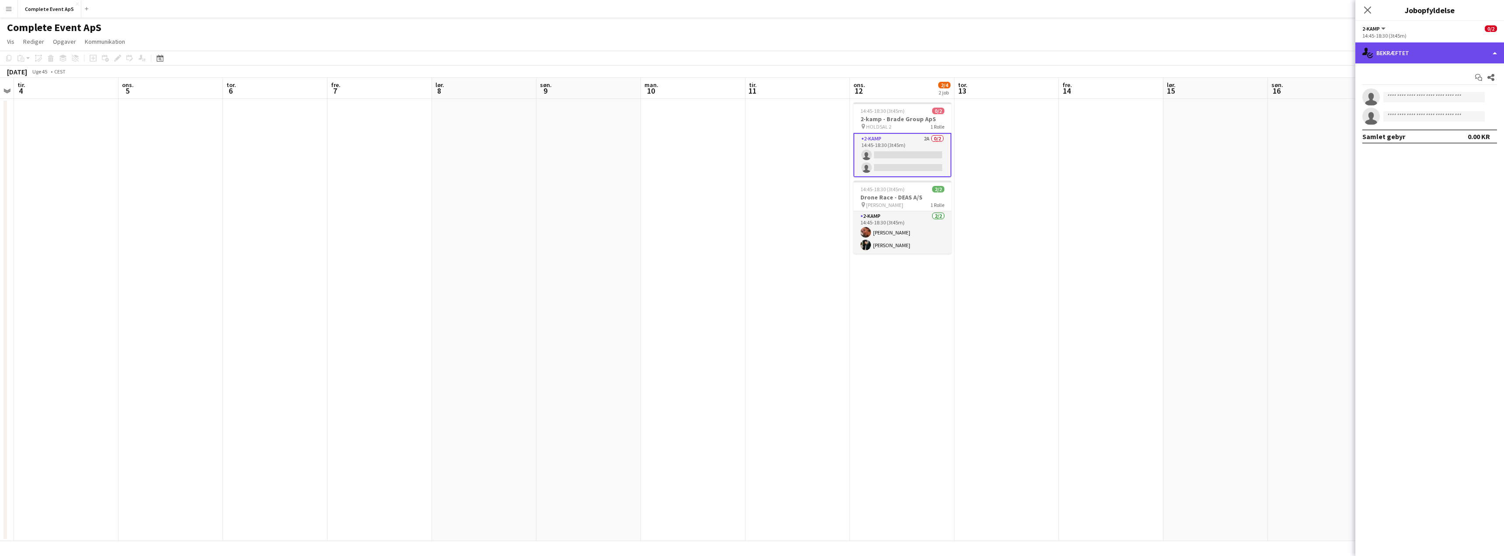
click at [1427, 50] on div "single-neutral-actions-check-2 Bekræftet" at bounding box center [1429, 52] width 149 height 21
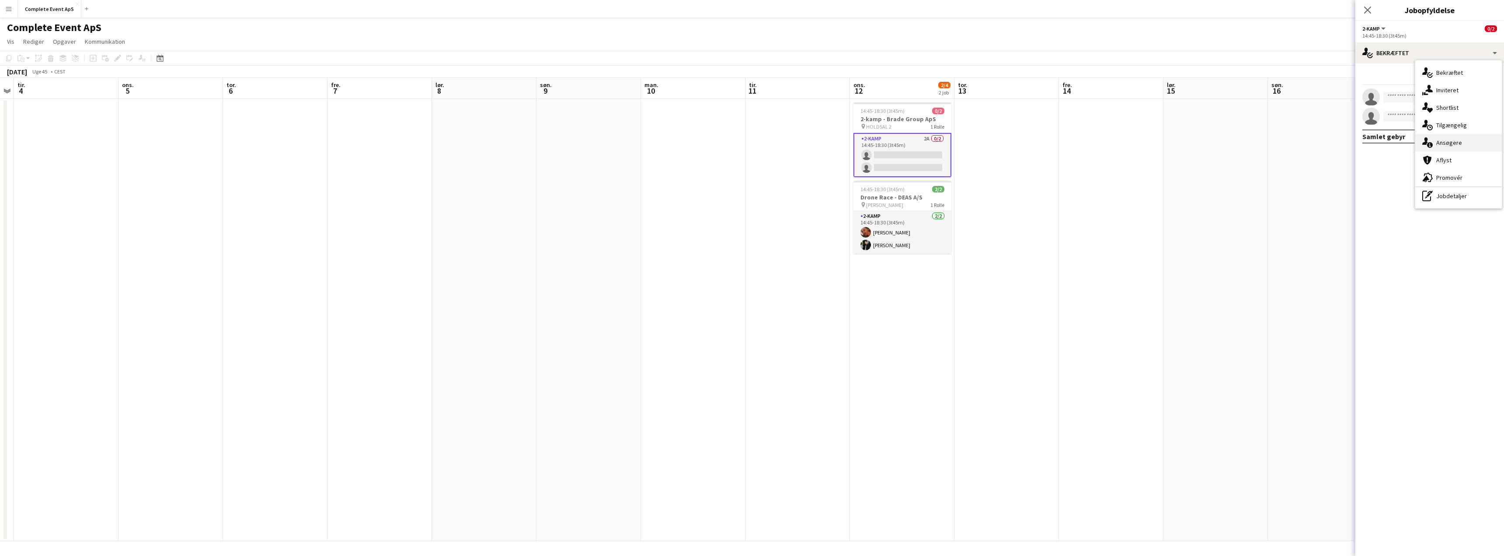
click at [1448, 139] on span "Ansøgere" at bounding box center [1449, 143] width 26 height 8
click at [1472, 115] on app-icon "Afvis" at bounding box center [1469, 115] width 7 height 7
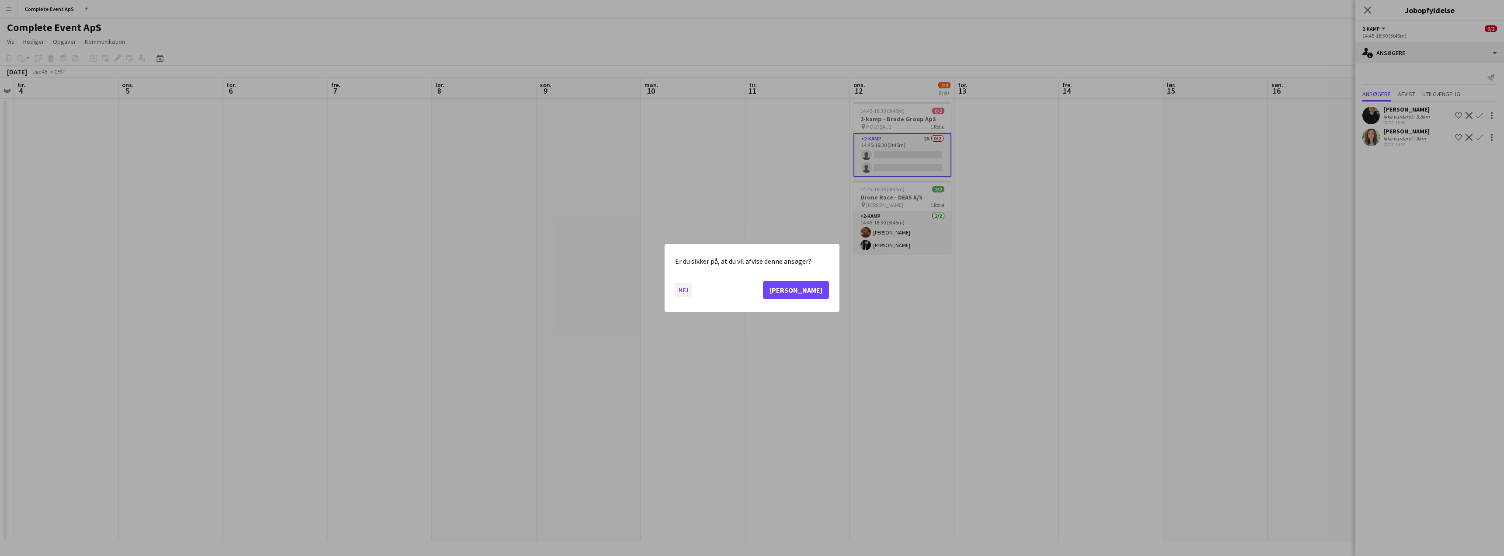
click at [683, 289] on button "Nej" at bounding box center [683, 290] width 17 height 14
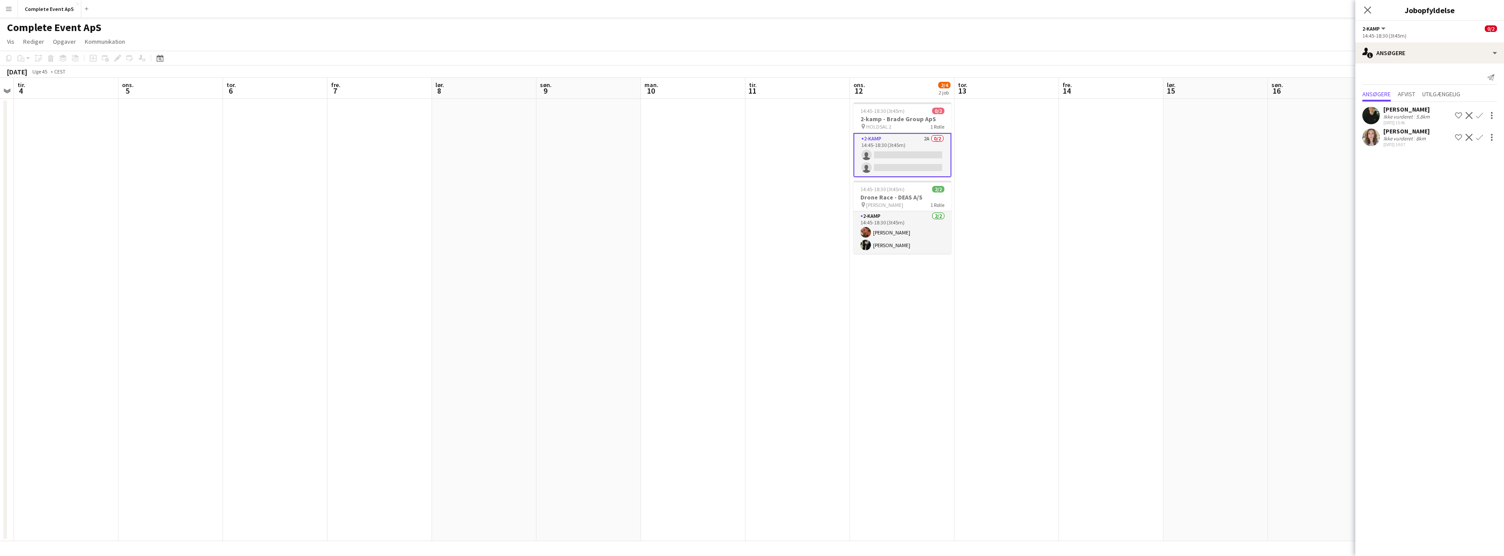
click at [1480, 114] on app-icon "Bekræft" at bounding box center [1479, 115] width 7 height 7
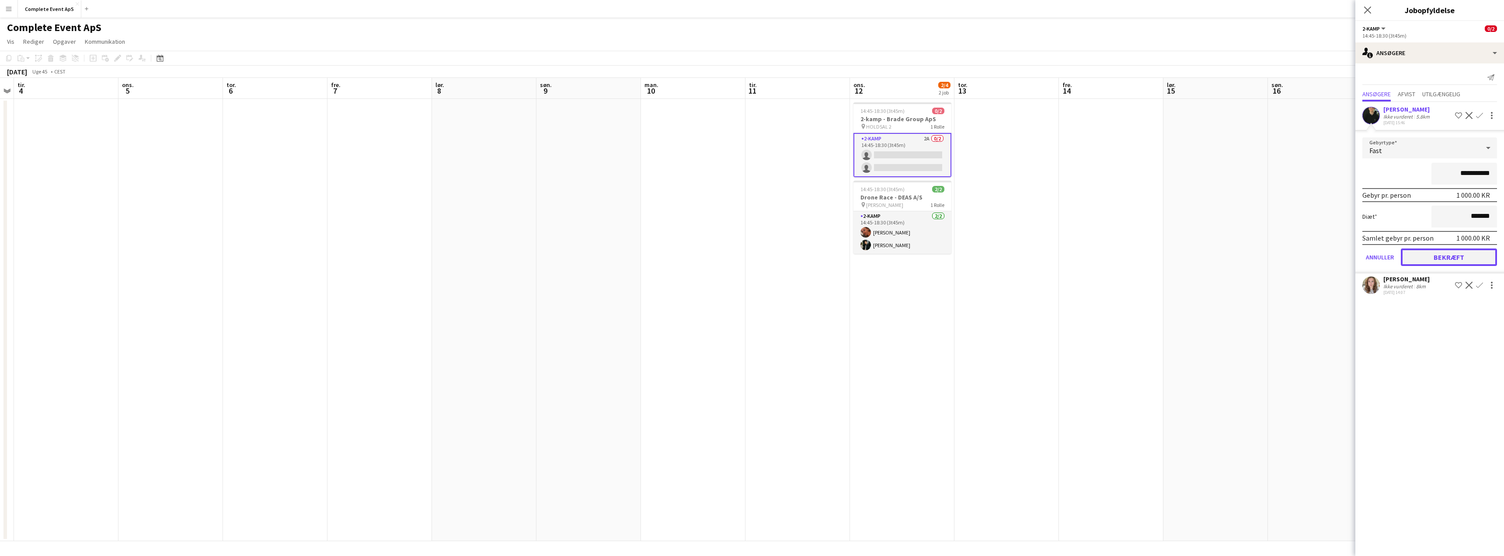
click at [1456, 259] on button "Bekræft" at bounding box center [1449, 256] width 96 height 17
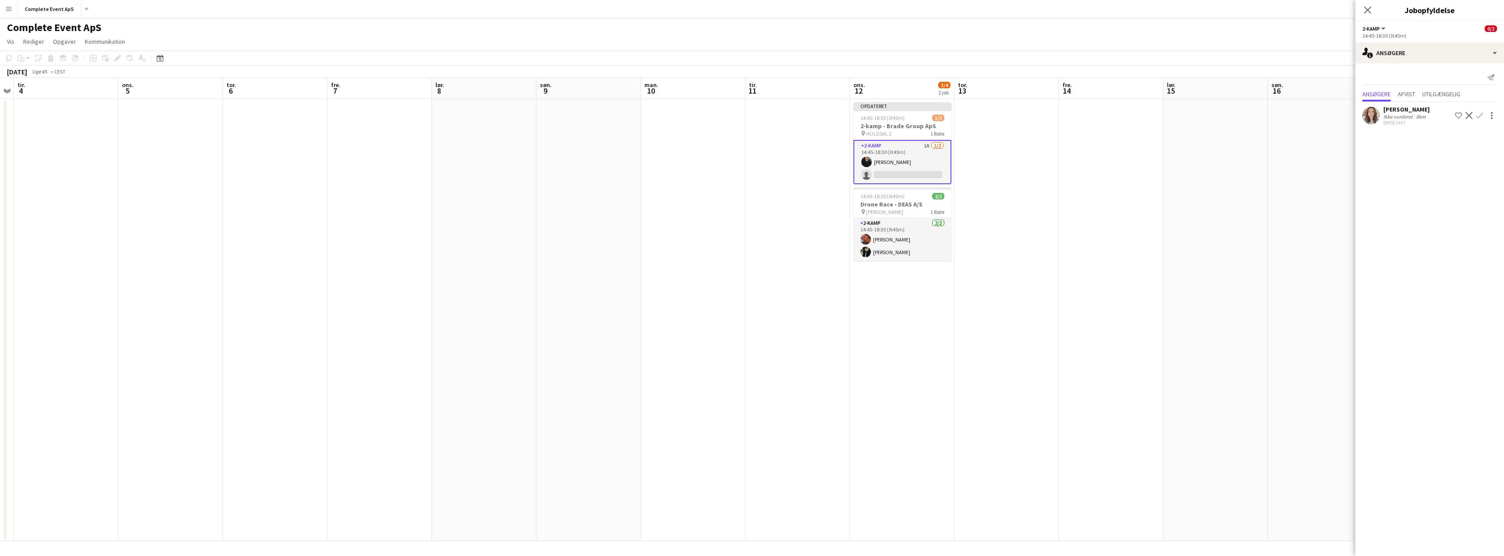
click at [1479, 114] on app-icon "Bekræft" at bounding box center [1479, 115] width 7 height 7
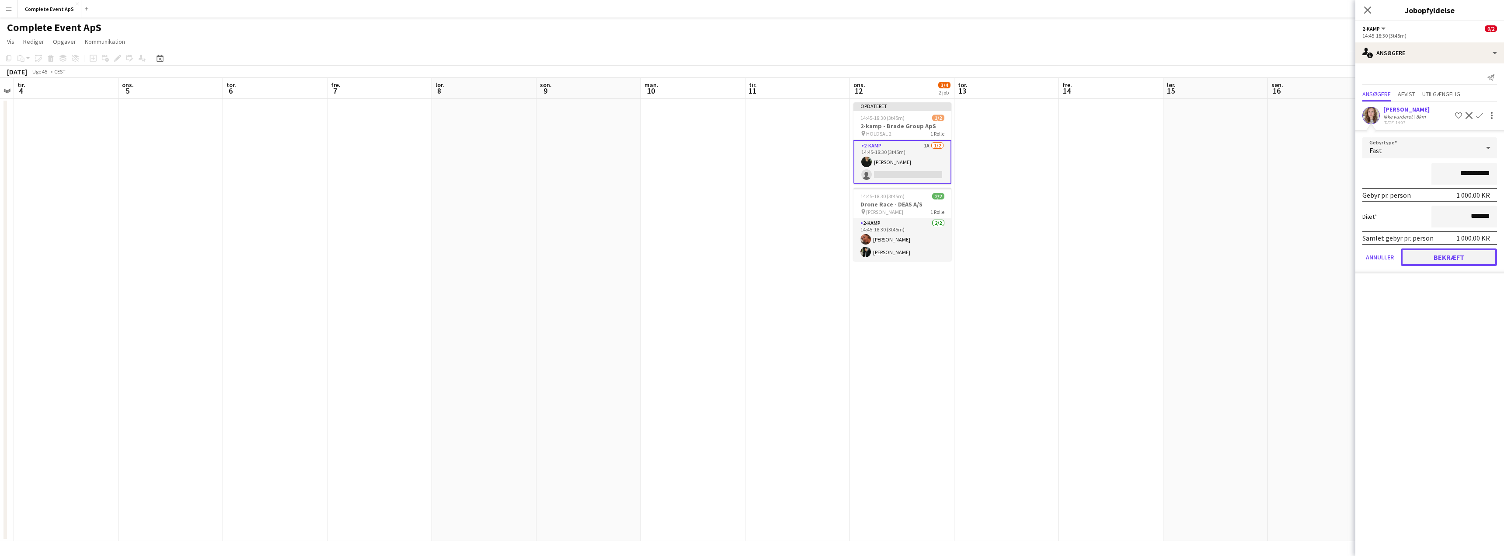
click at [1444, 256] on button "Bekræft" at bounding box center [1449, 256] width 96 height 17
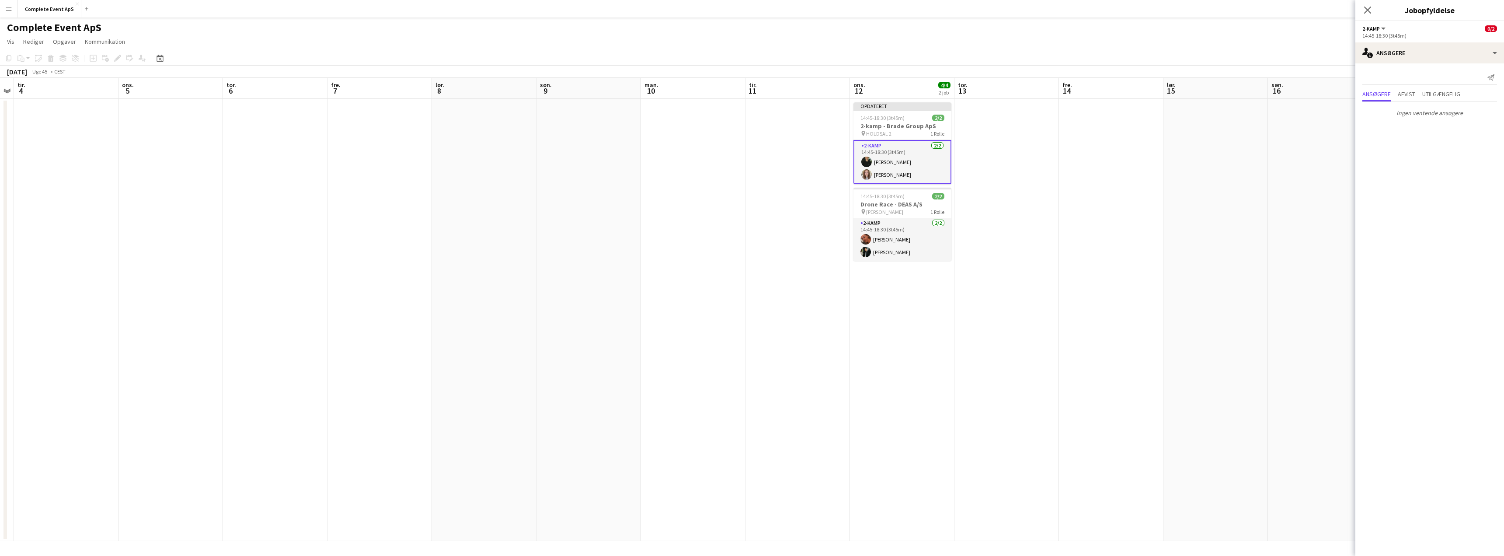
click at [1306, 195] on app-date-cell at bounding box center [1320, 320] width 104 height 442
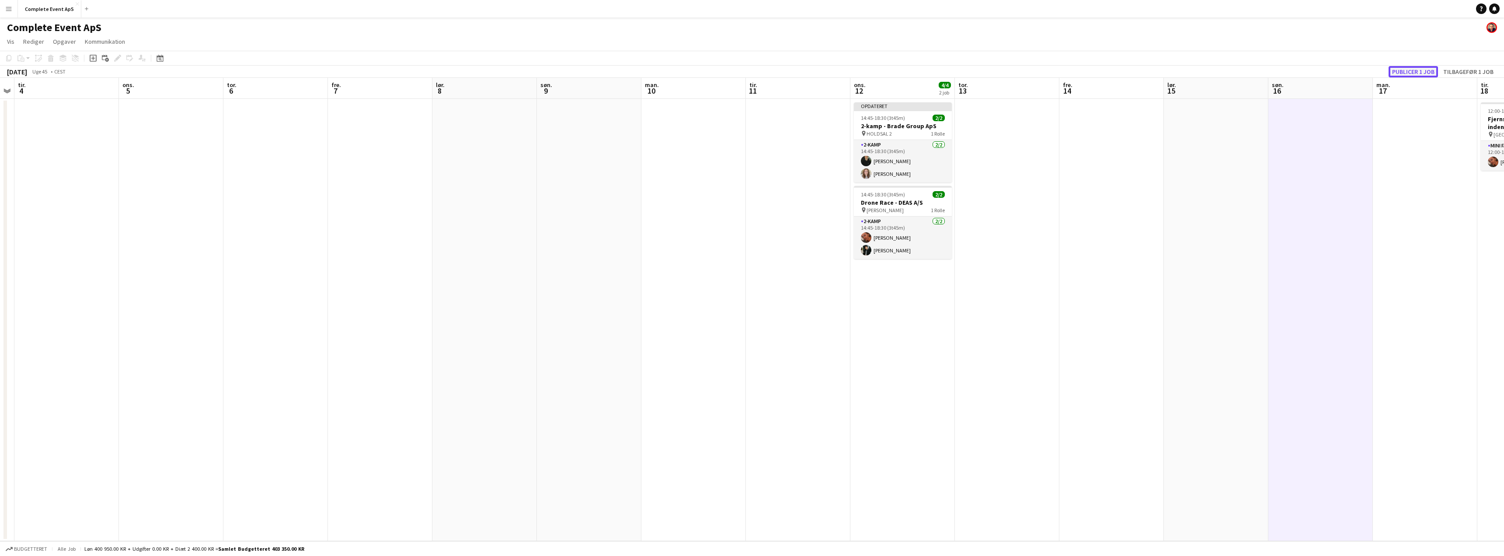
click at [1411, 70] on button "Publicer 1 job" at bounding box center [1413, 71] width 49 height 11
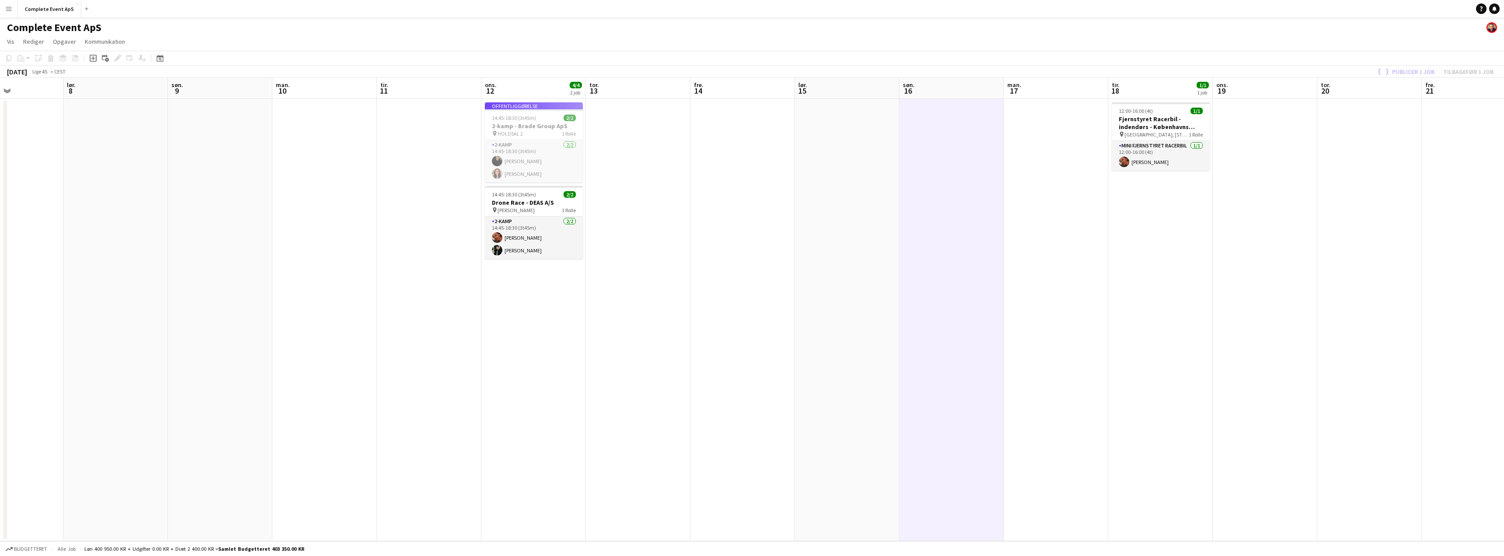
drag, startPoint x: 1261, startPoint y: 221, endPoint x: 820, endPoint y: 233, distance: 441.3
click at [821, 233] on app-calendar-viewport "ons. 5 tor. 6 fre. 7 lør. 8 søn. 9 man. 10 tir. 11 ons. 12 4/4 2 job tor. 13 fr…" at bounding box center [752, 309] width 1504 height 463
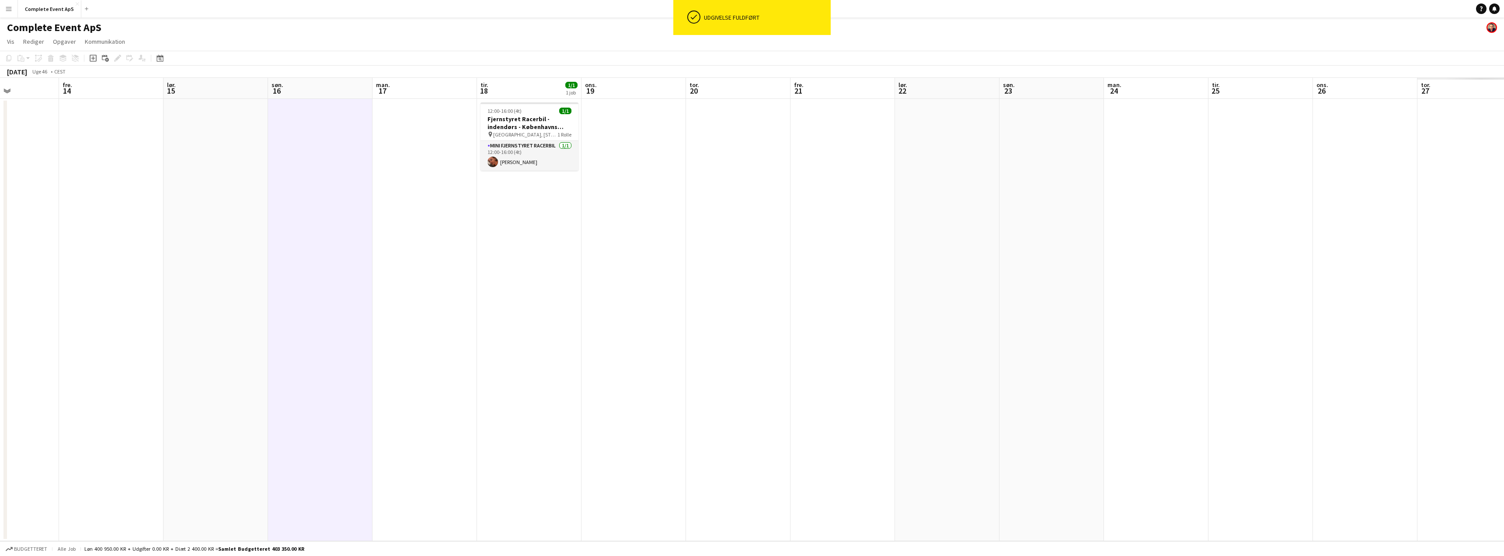
drag, startPoint x: 837, startPoint y: 274, endPoint x: 685, endPoint y: 275, distance: 151.7
click at [685, 275] on app-calendar-viewport "søn. 9 man. 10 tir. 11 ons. 12 4/4 2 job tor. 13 fre. 14 lør. 15 søn. 16 man. 1…" at bounding box center [752, 309] width 1504 height 463
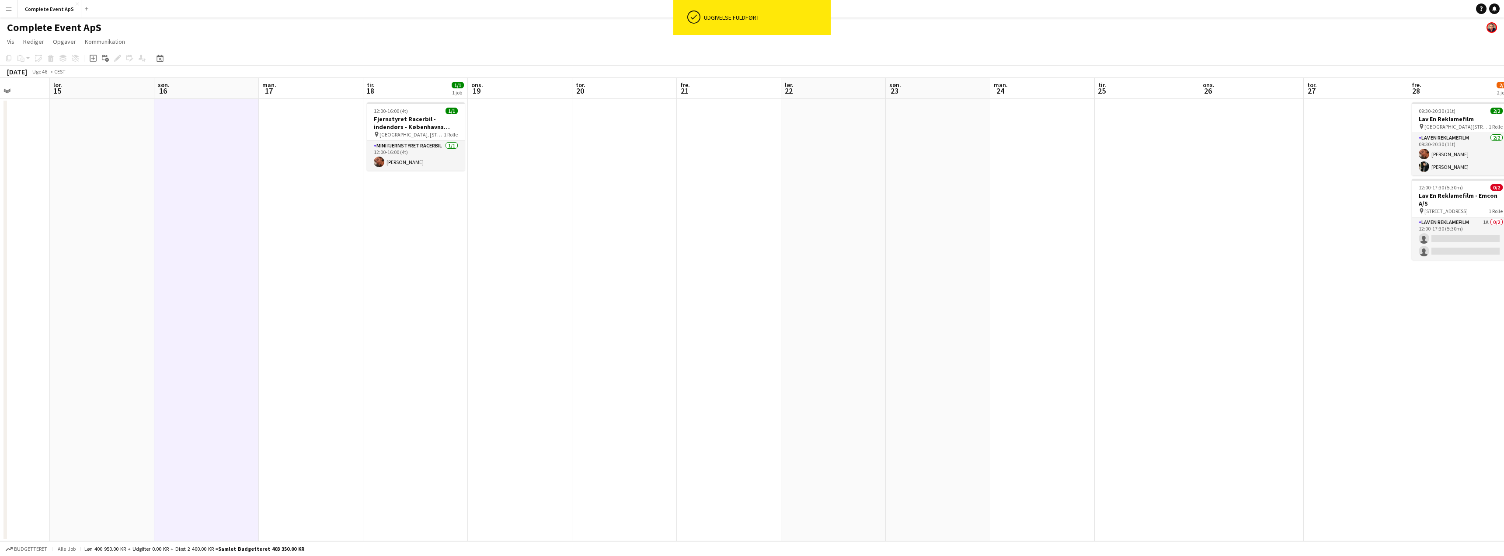
drag, startPoint x: 1141, startPoint y: 291, endPoint x: 754, endPoint y: 289, distance: 387.0
click at [753, 289] on app-calendar-viewport "tir. 11 ons. 12 4/4 2 job tor. 13 fre. 14 lør. 15 søn. 16 man. 17 tir. 18 1/1 1…" at bounding box center [752, 309] width 1504 height 463
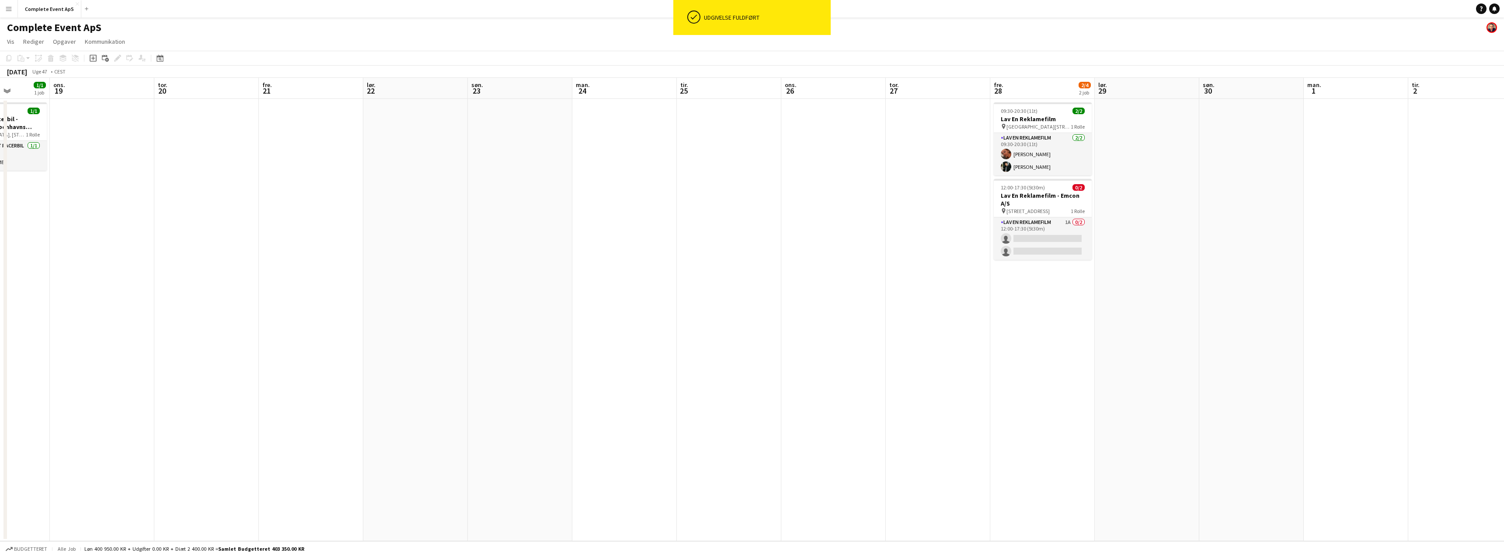
scroll to position [0, 381]
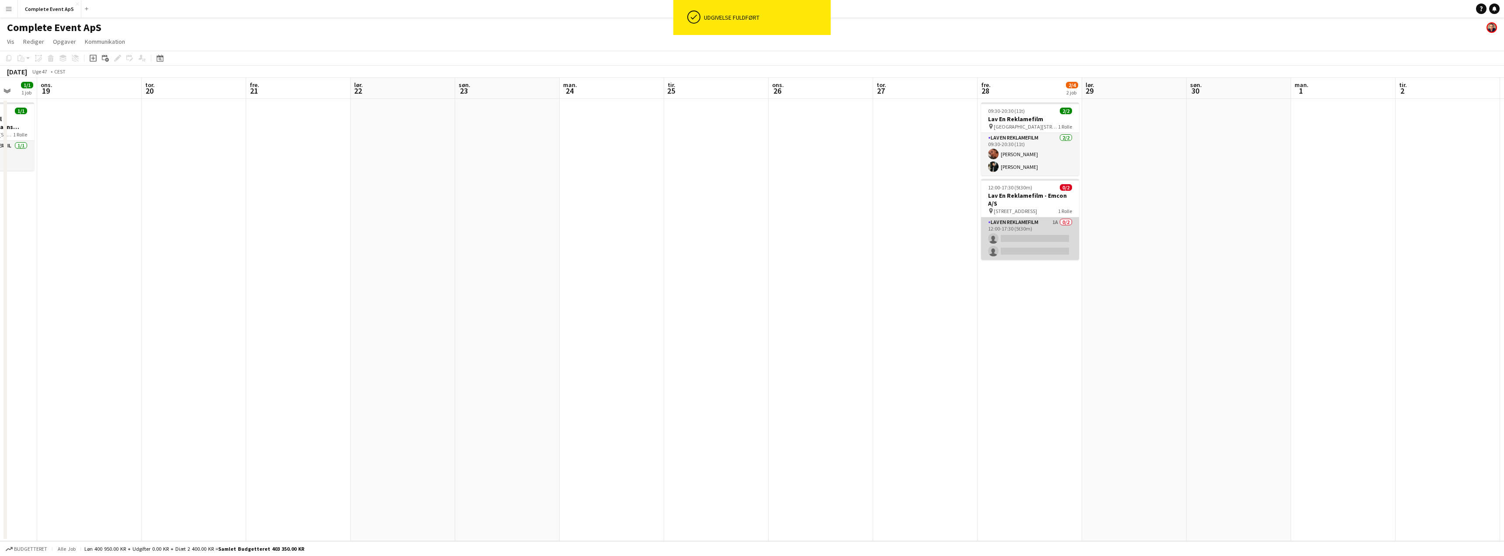
click at [1049, 232] on app-card-role "Lav En Reklamefilm 1A 0/2 12:00-17:30 (5t30m) single-neutral-actions single-neu…" at bounding box center [1030, 238] width 98 height 42
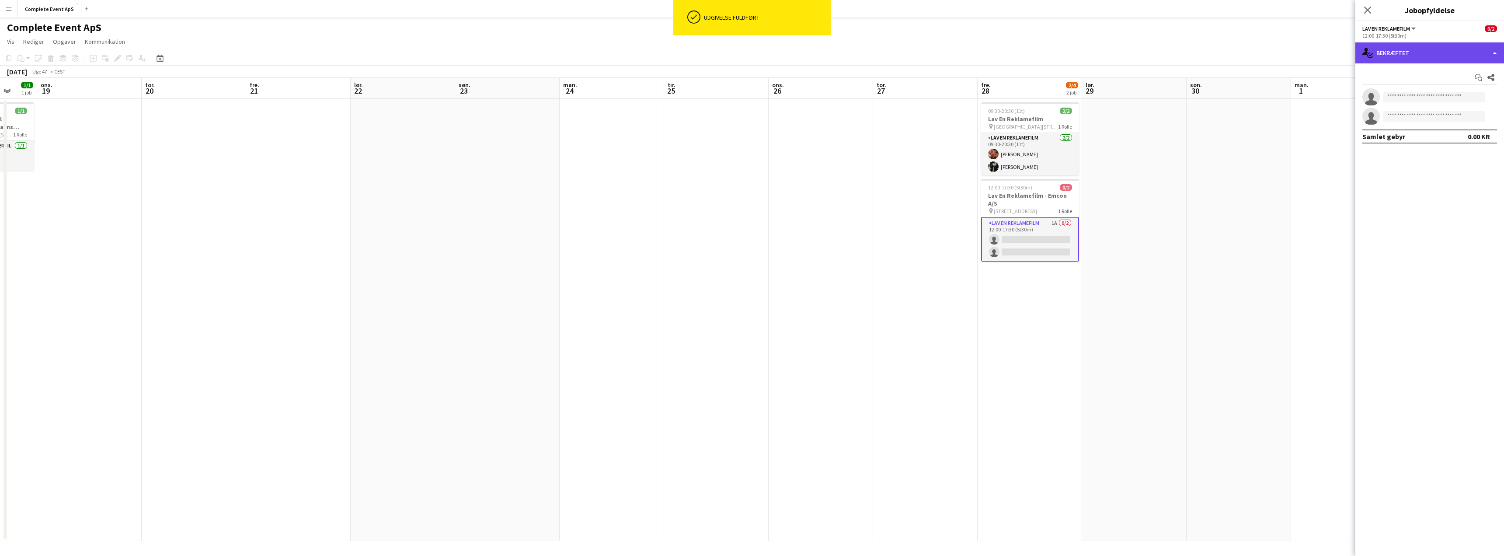
click at [1420, 50] on div "single-neutral-actions-check-2 Bekræftet" at bounding box center [1429, 52] width 149 height 21
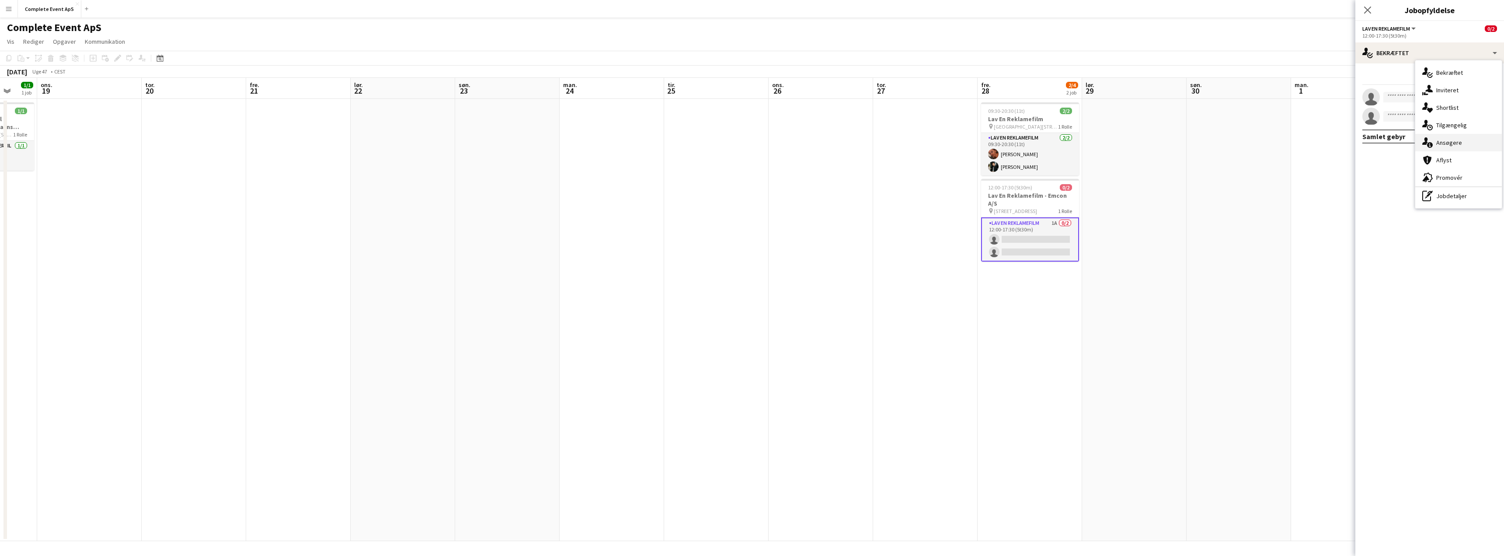
click at [1452, 139] on span "Ansøgere" at bounding box center [1449, 143] width 26 height 8
click at [1479, 115] on app-icon "Bekræft" at bounding box center [1479, 115] width 7 height 7
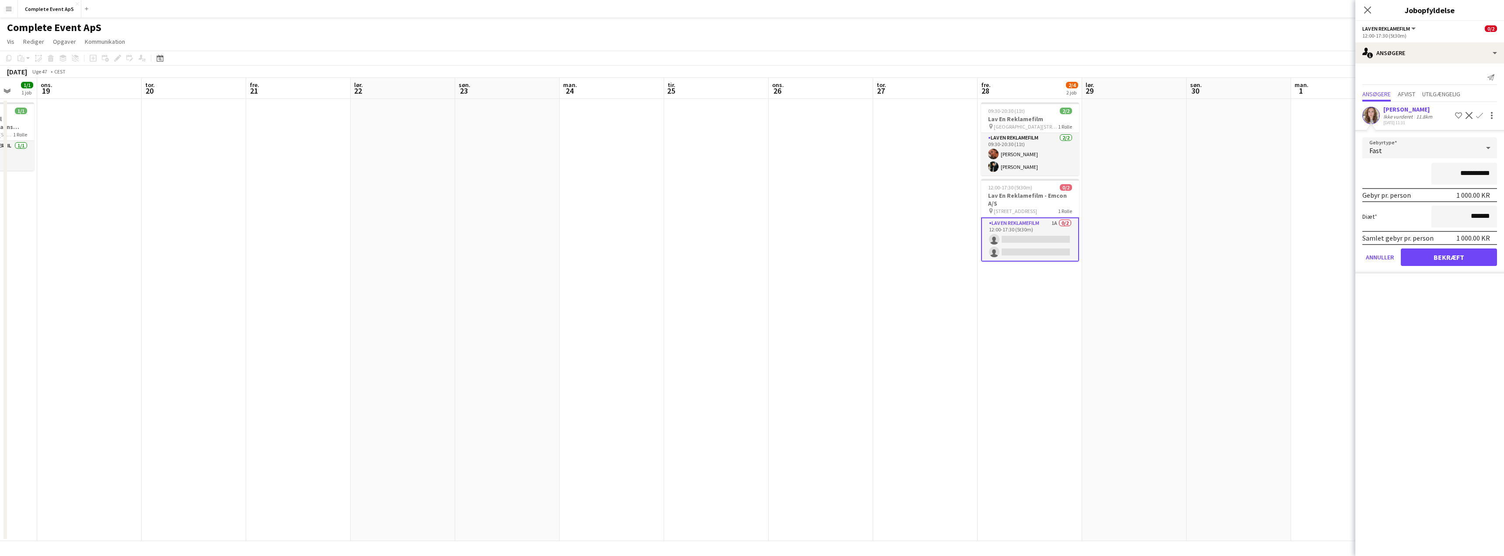
click at [1237, 275] on app-date-cell at bounding box center [1239, 320] width 104 height 442
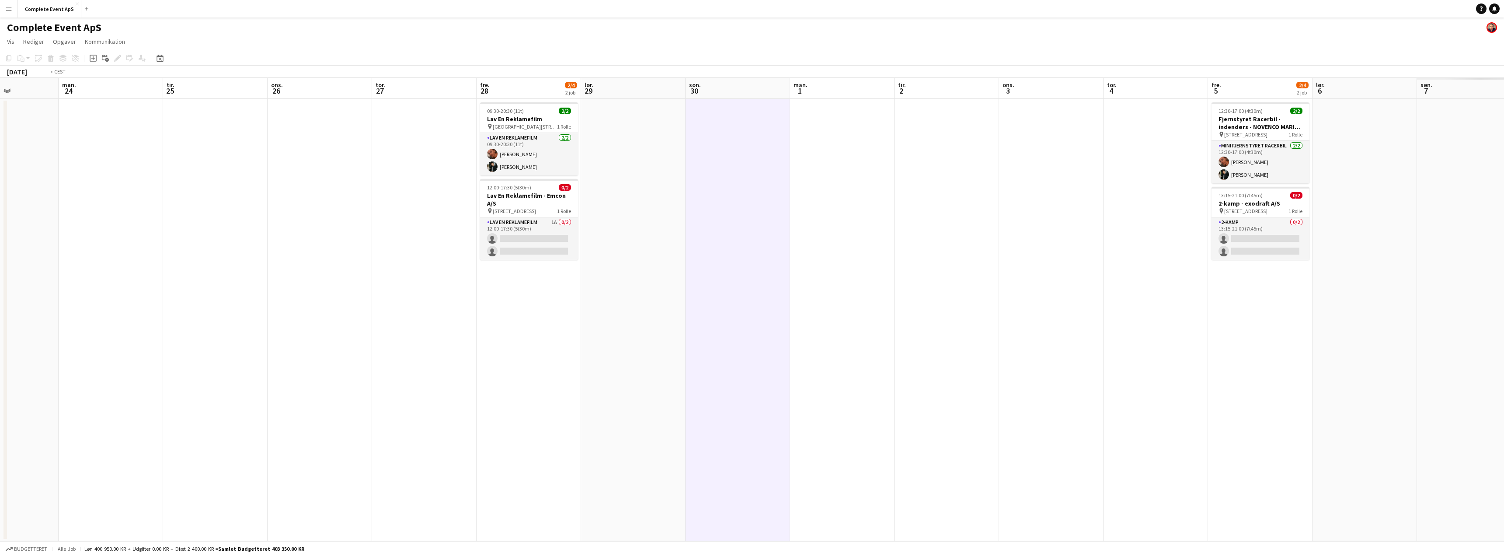
drag, startPoint x: 907, startPoint y: 253, endPoint x: 1021, endPoint y: 261, distance: 114.9
click at [844, 254] on app-calendar-viewport "ons. 19 tor. 20 fre. 21 lør. 22 søn. 23 man. 24 tir. 25 ons. 26 tor. 27 fre. 28…" at bounding box center [752, 309] width 1504 height 463
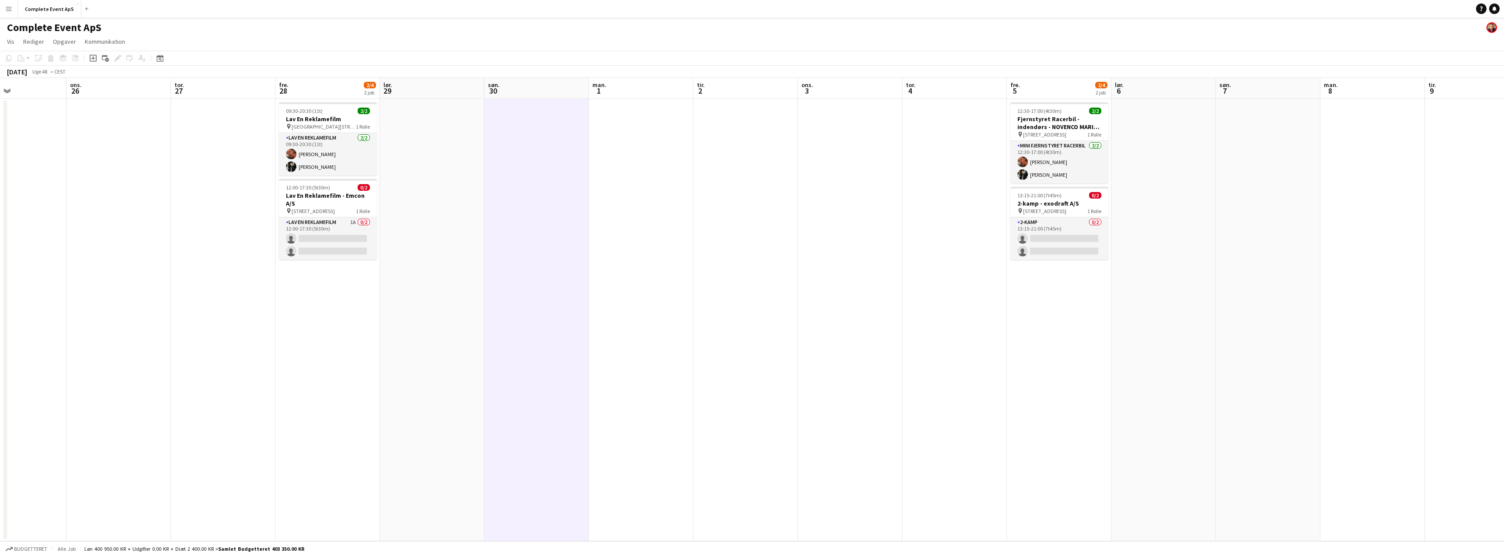
click at [815, 276] on app-calendar-viewport "fre. 21 lør. 22 søn. 23 man. 24 tir. 25 ons. 26 tor. 27 fre. 28 2/4 2 job lør. …" at bounding box center [752, 309] width 1504 height 463
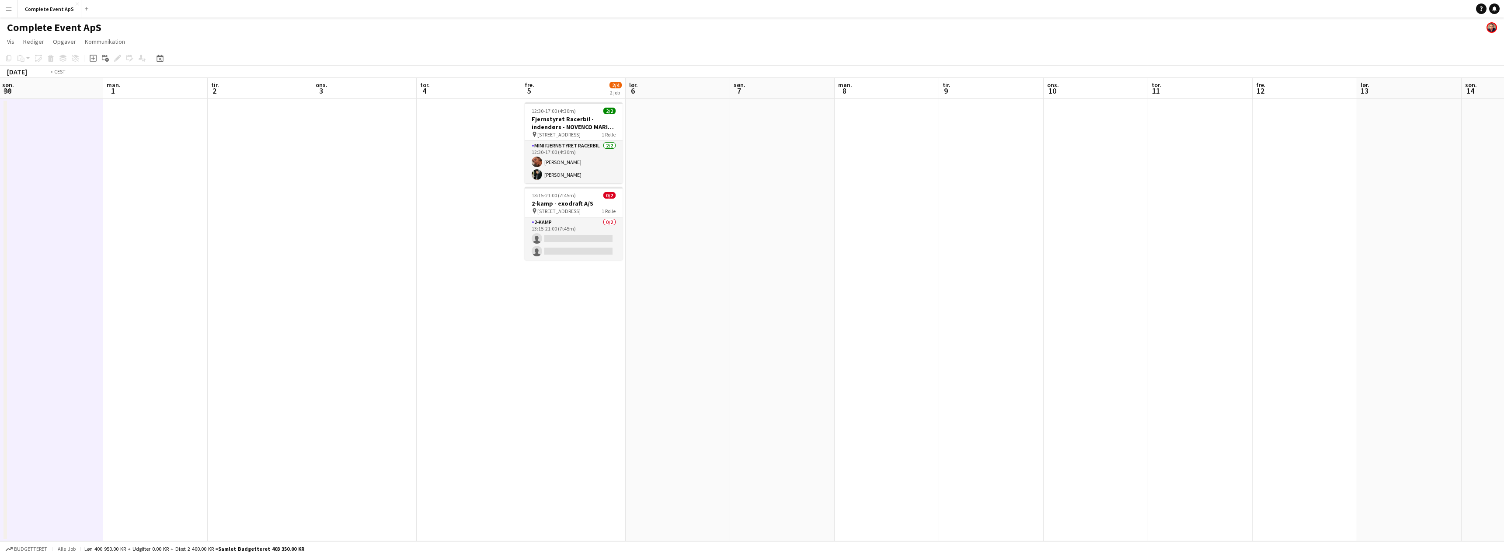
drag, startPoint x: 1223, startPoint y: 286, endPoint x: 842, endPoint y: 279, distance: 380.9
click at [836, 279] on app-calendar-viewport "tor. 27 fre. 28 2/4 2 job lør. 29 søn. 30 man. 1 tir. 2 ons. 3 tor. 4 fre. 5 2/…" at bounding box center [752, 309] width 1504 height 463
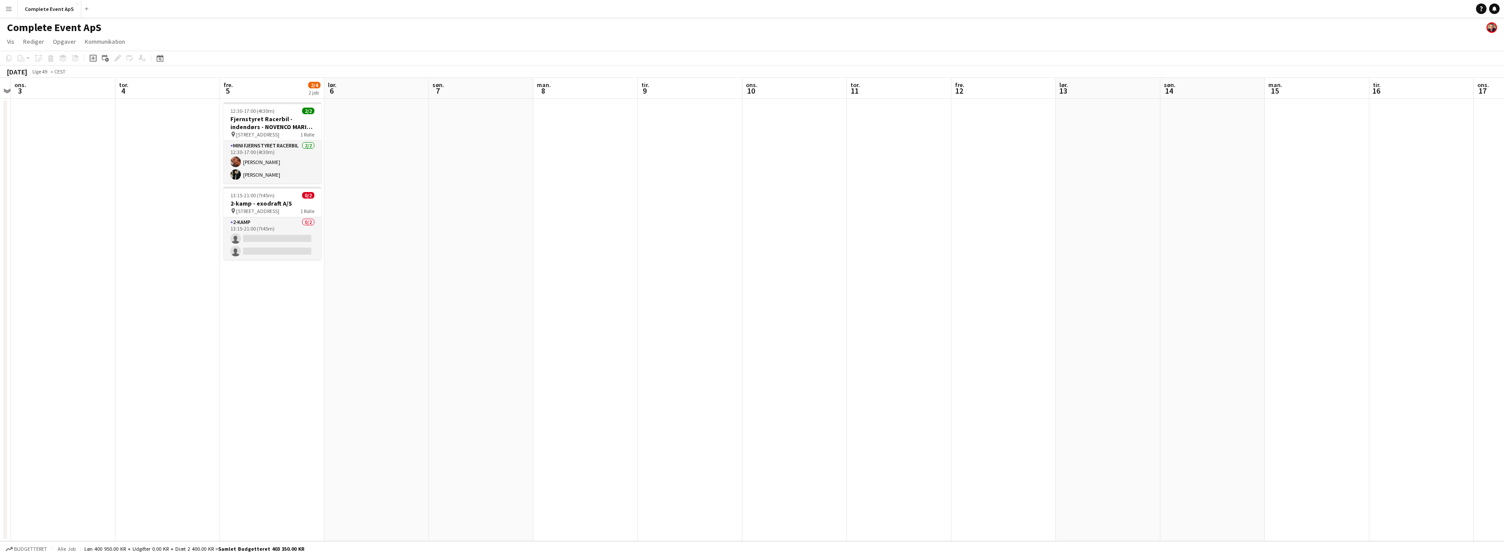
drag, startPoint x: 743, startPoint y: 270, endPoint x: 644, endPoint y: 268, distance: 98.4
click at [640, 268] on app-calendar-viewport "søn. 30 man. 1 tir. 2 ons. 3 tor. 4 fre. 5 2/4 2 job lør. 6 søn. 7 man. 8 tir. …" at bounding box center [752, 309] width 1504 height 463
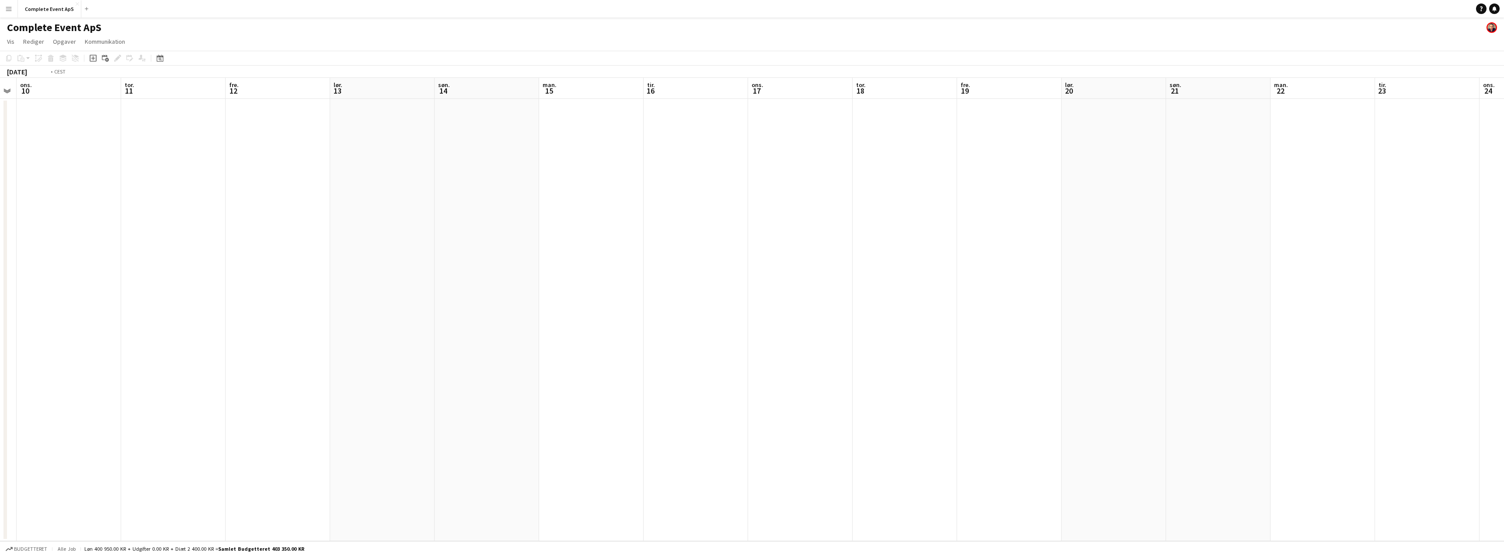
drag, startPoint x: 1234, startPoint y: 275, endPoint x: 591, endPoint y: 261, distance: 643.3
click at [594, 261] on app-calendar-viewport "lør. 6 søn. 7 man. 8 tir. 9 ons. 10 tor. 11 fre. 12 lør. 13 søn. 14 man. 15 tir…" at bounding box center [752, 309] width 1504 height 463
drag, startPoint x: 954, startPoint y: 246, endPoint x: 446, endPoint y: 231, distance: 508.3
click at [456, 231] on app-calendar-viewport "lør. 13 søn. 14 man. 15 tir. 16 ons. 17 tor. 18 fre. 19 lør. 20 søn. 21 man. 22…" at bounding box center [752, 309] width 1504 height 463
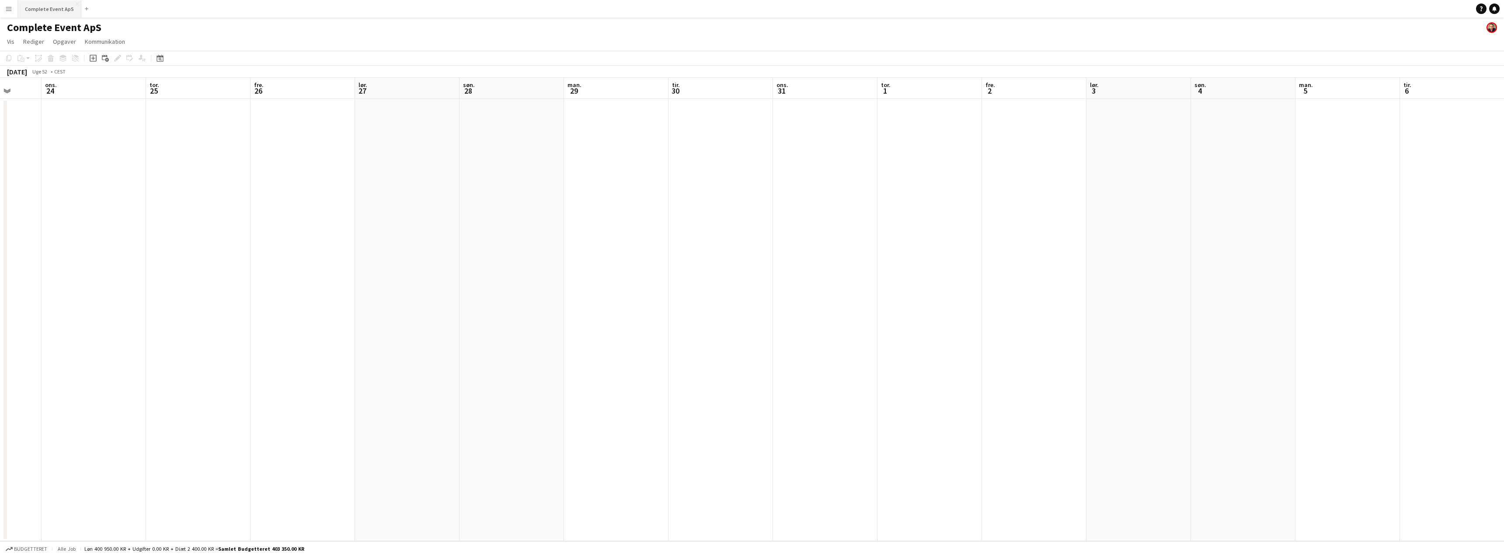
click at [42, 6] on button "Complete Event ApS Luk" at bounding box center [49, 8] width 63 height 17
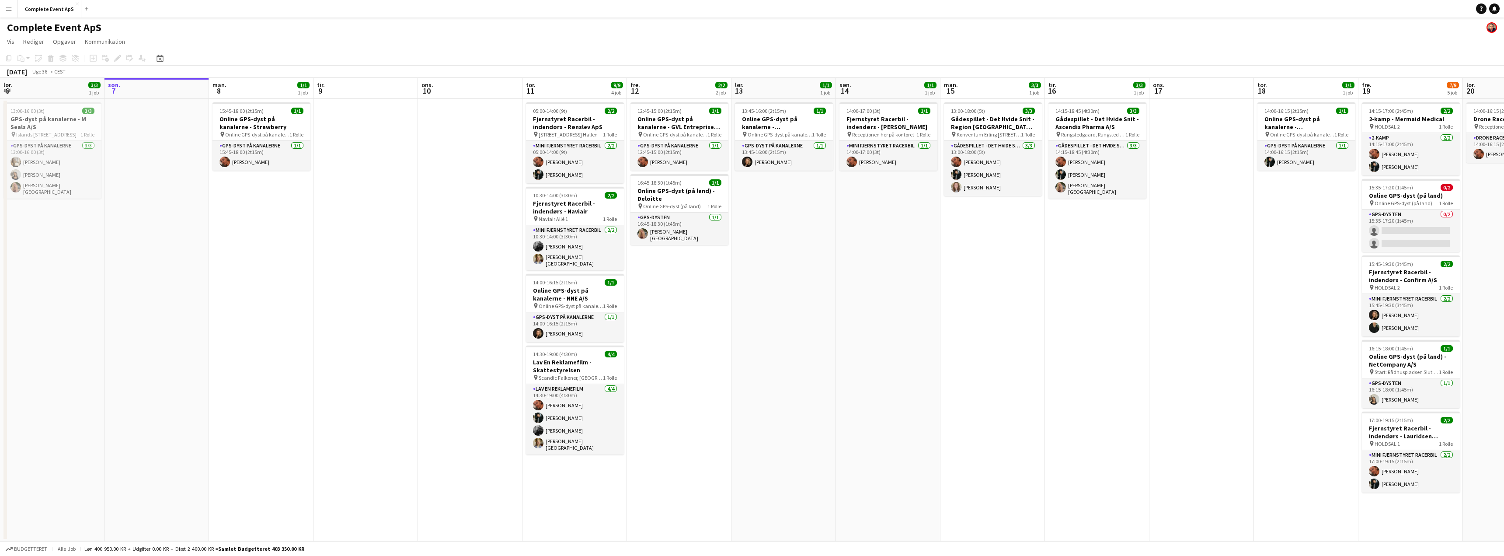
click at [9, 5] on button "Menu" at bounding box center [8, 8] width 17 height 17
click at [122, 48] on link "My Workforce" at bounding box center [131, 47] width 87 height 17
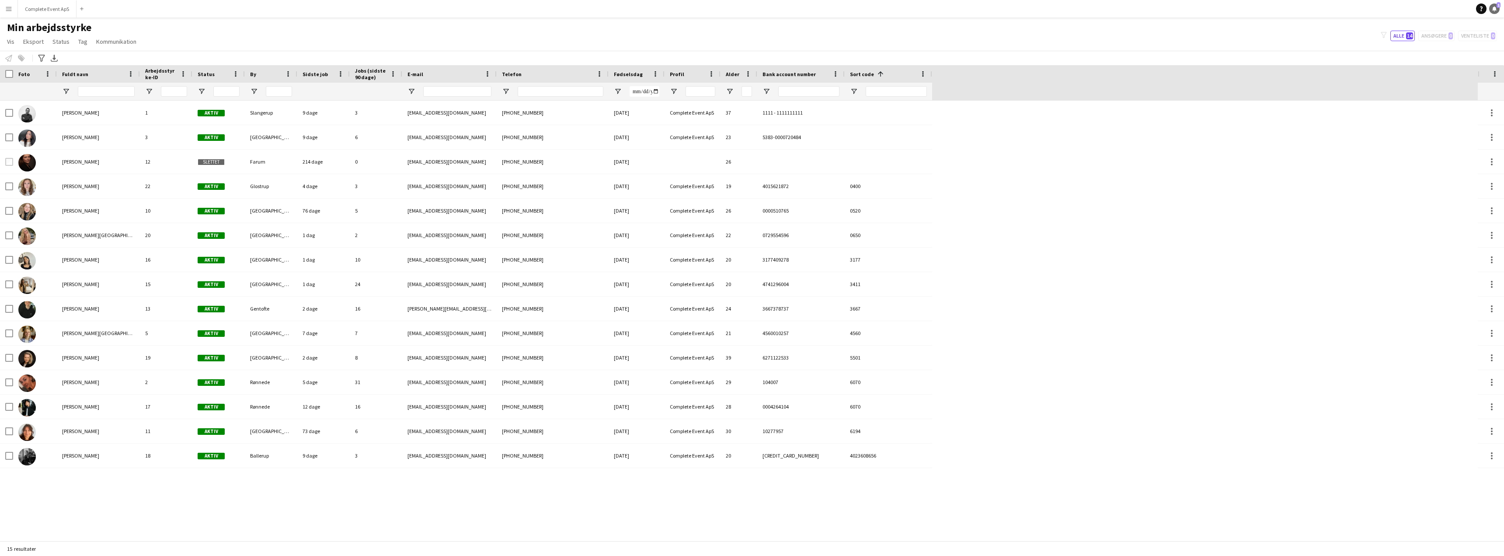
click at [1495, 7] on icon at bounding box center [1494, 8] width 4 height 4
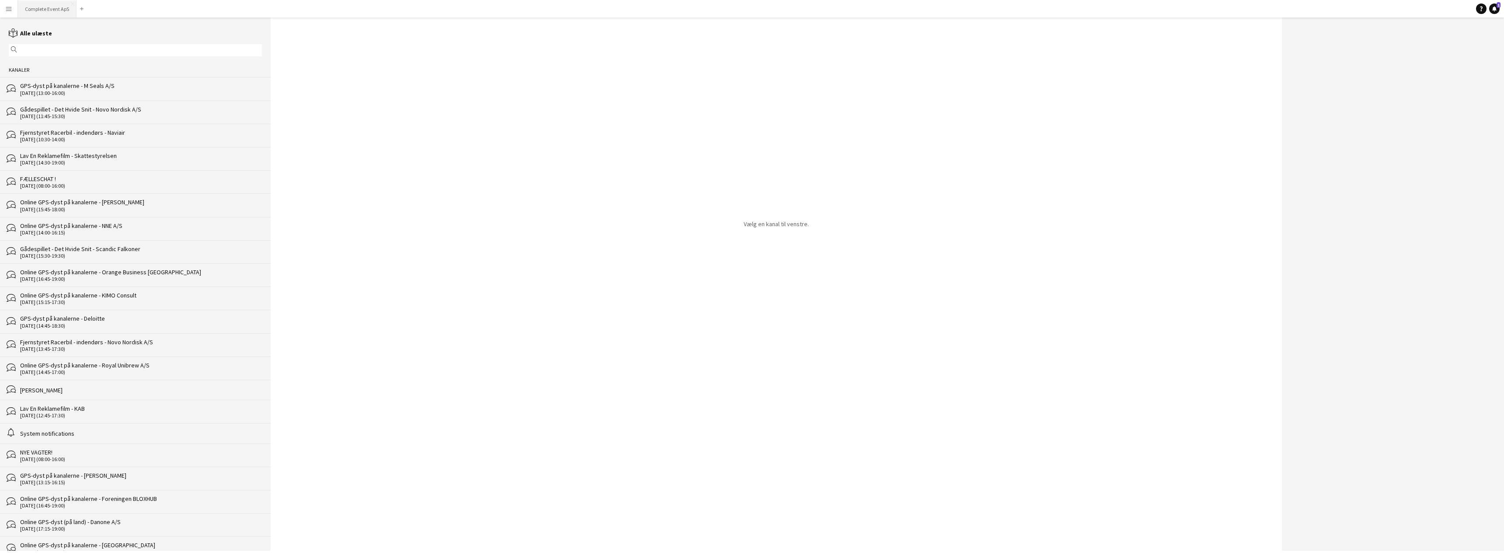
click at [38, 10] on button "Complete Event ApS Luk" at bounding box center [47, 8] width 59 height 17
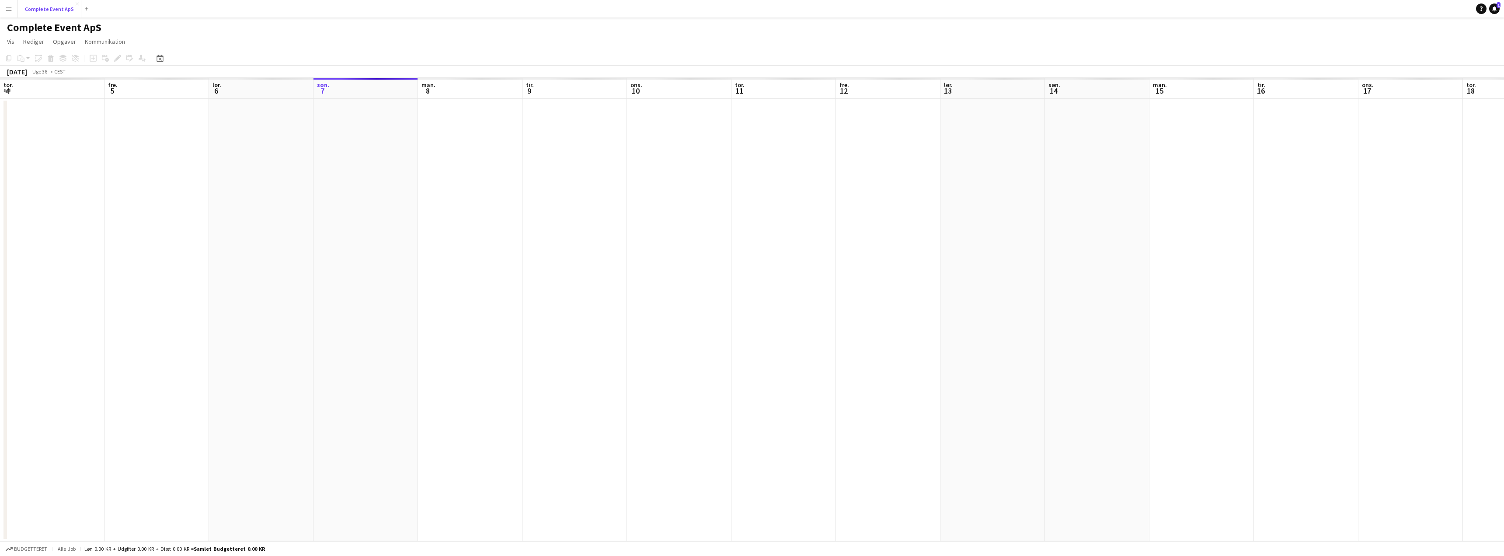
scroll to position [0, 209]
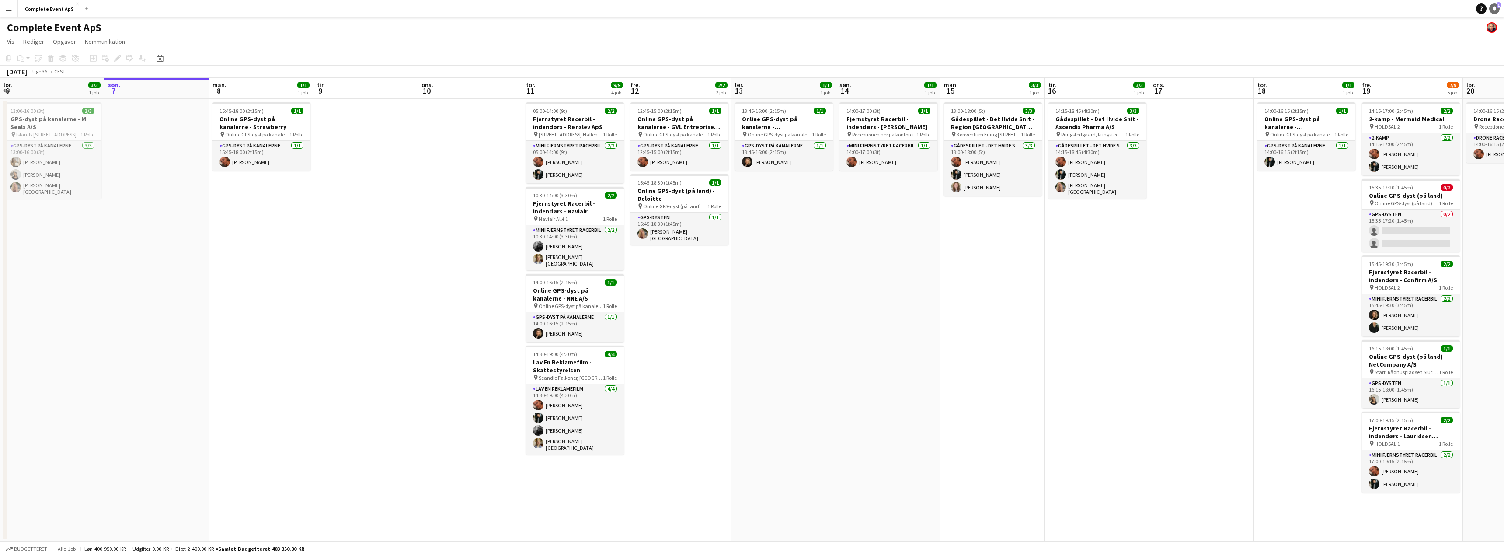
click at [1493, 6] on icon "Notifications" at bounding box center [1494, 8] width 5 height 5
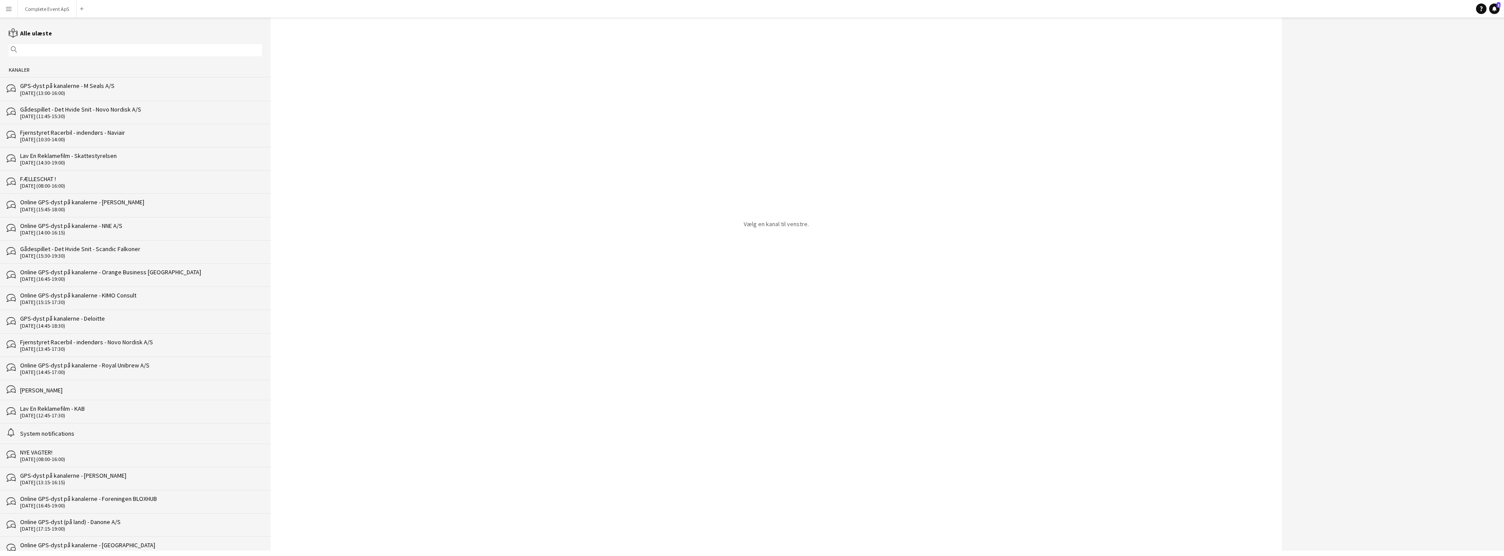
click at [117, 87] on div "GPS-dyst på kanalerne - M Seals A/S" at bounding box center [141, 86] width 242 height 8
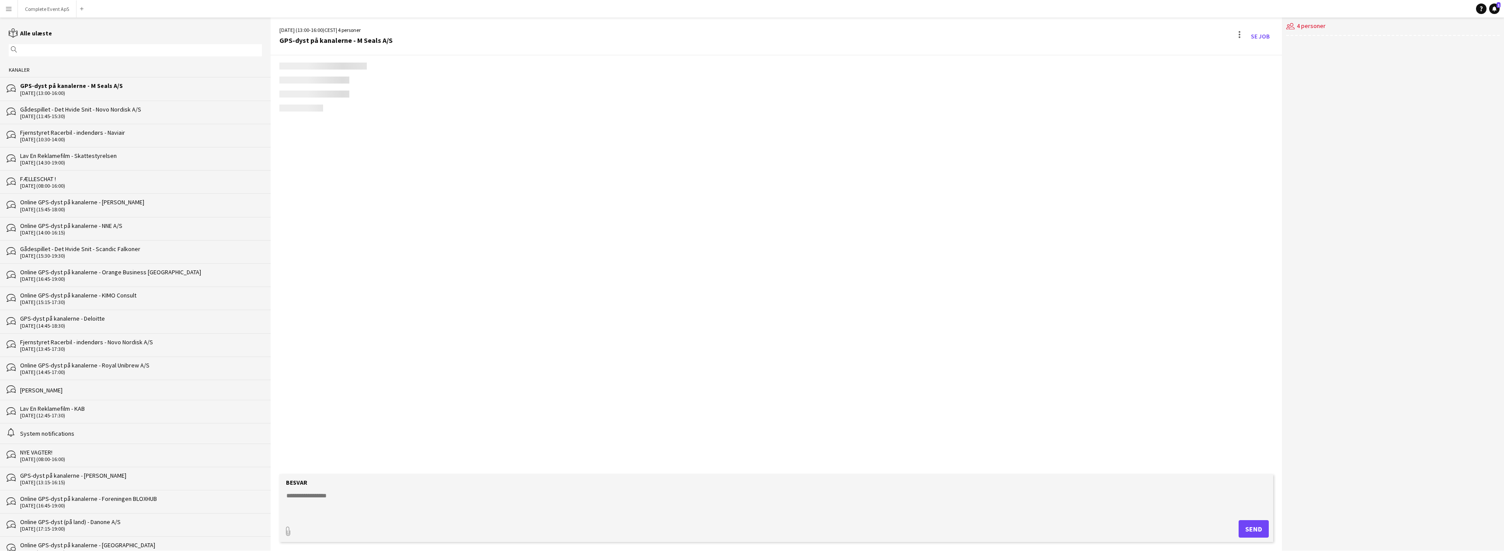
scroll to position [293, 0]
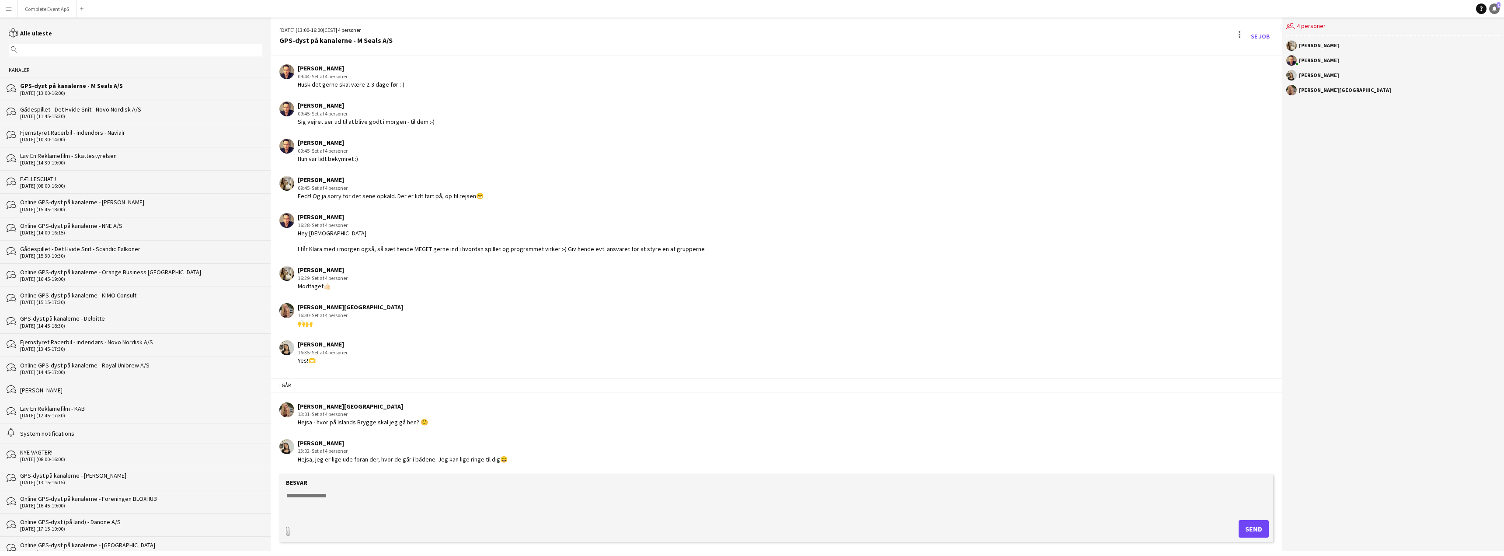
click at [1493, 10] on icon "Notifications" at bounding box center [1494, 8] width 5 height 5
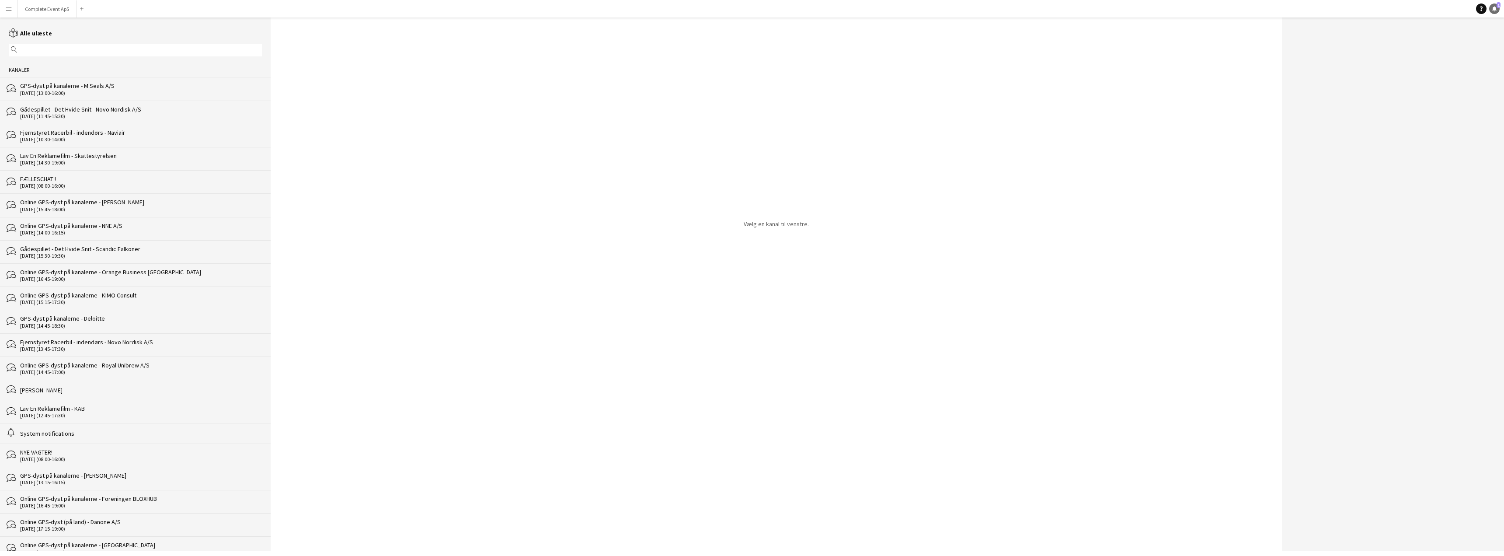
click at [1497, 9] on link "Notifications 1" at bounding box center [1494, 8] width 10 height 10
click at [122, 93] on div "[DATE] (13:00-16:00)" at bounding box center [141, 93] width 242 height 6
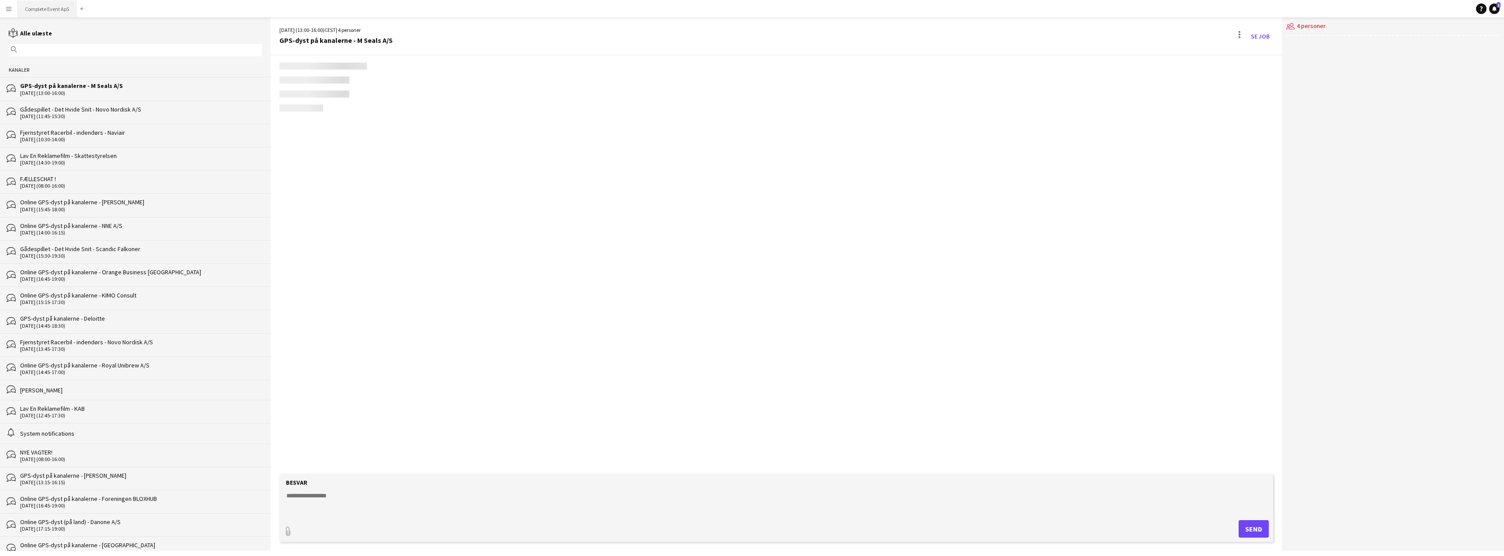
scroll to position [293, 0]
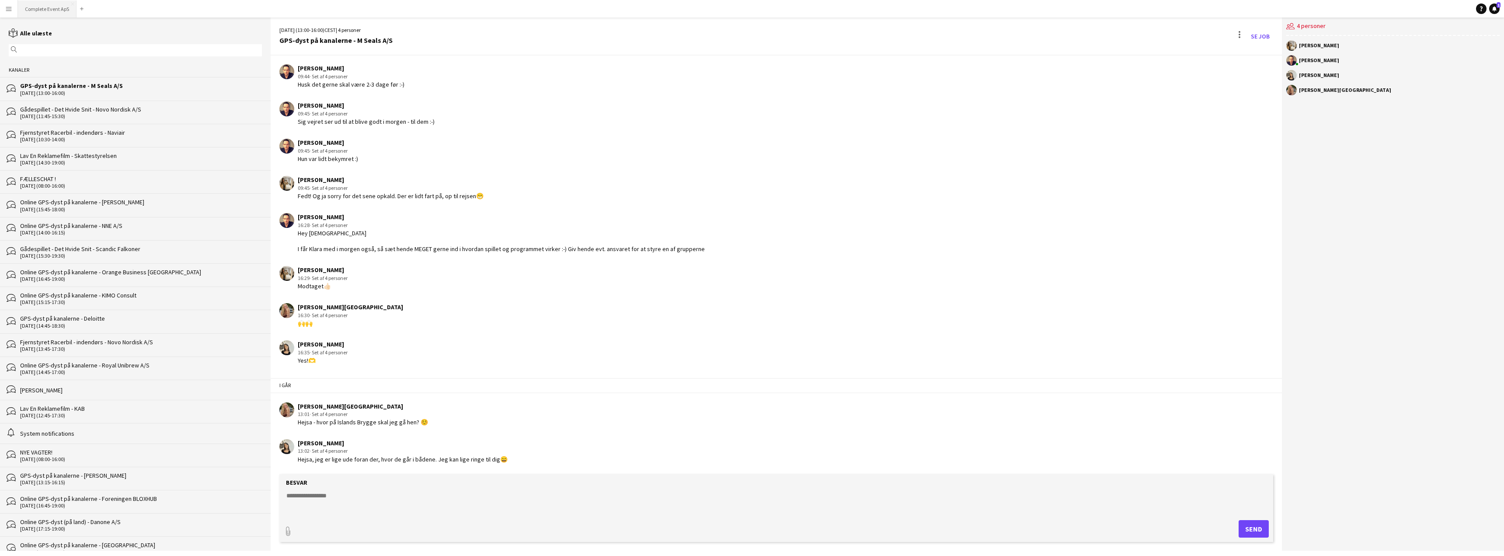
click at [42, 6] on button "Complete Event ApS Luk" at bounding box center [47, 8] width 59 height 17
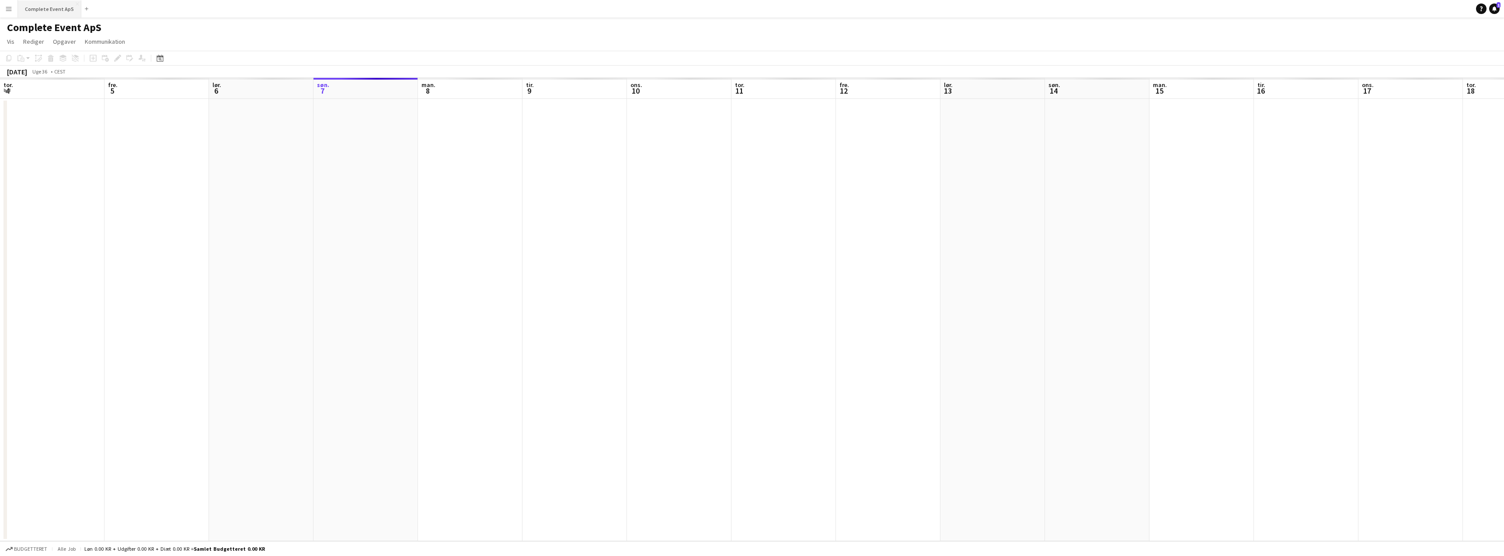
scroll to position [0, 209]
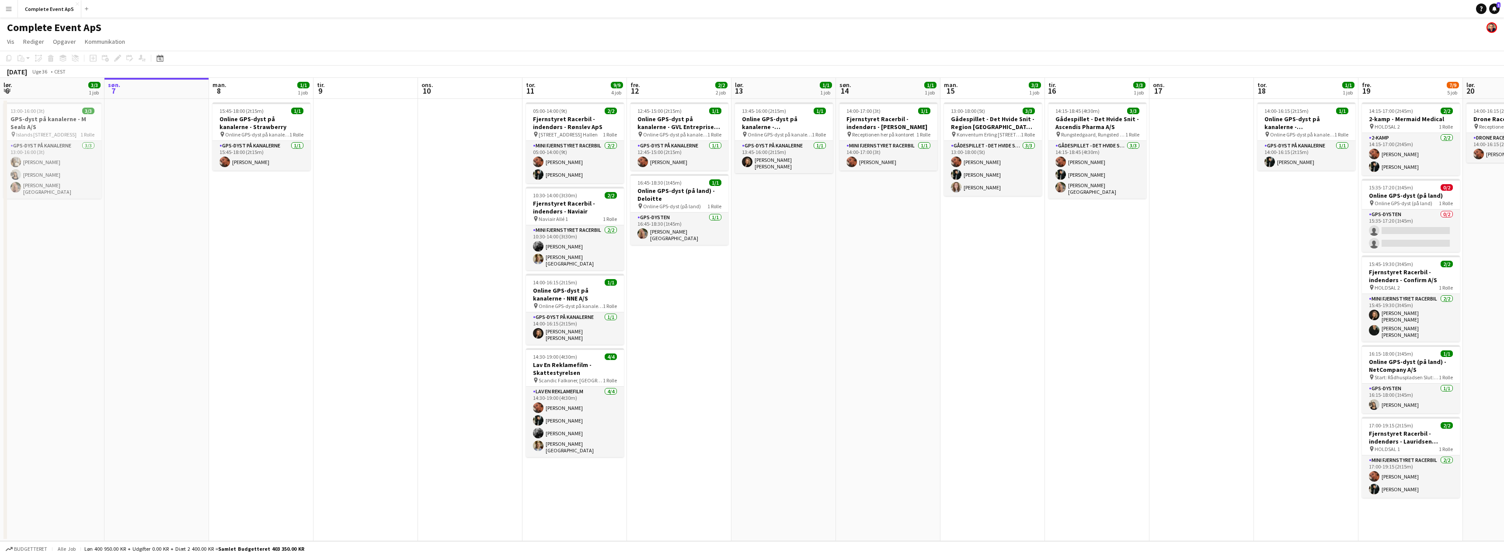
click at [1490, 1] on app-navbar "Menu Boards Boards Boards Alle job Status Arbejdsstyrke Arbejdsstyrke Min arbej…" at bounding box center [752, 8] width 1504 height 17
click at [1495, 7] on icon "Notifikationer" at bounding box center [1494, 8] width 5 height 5
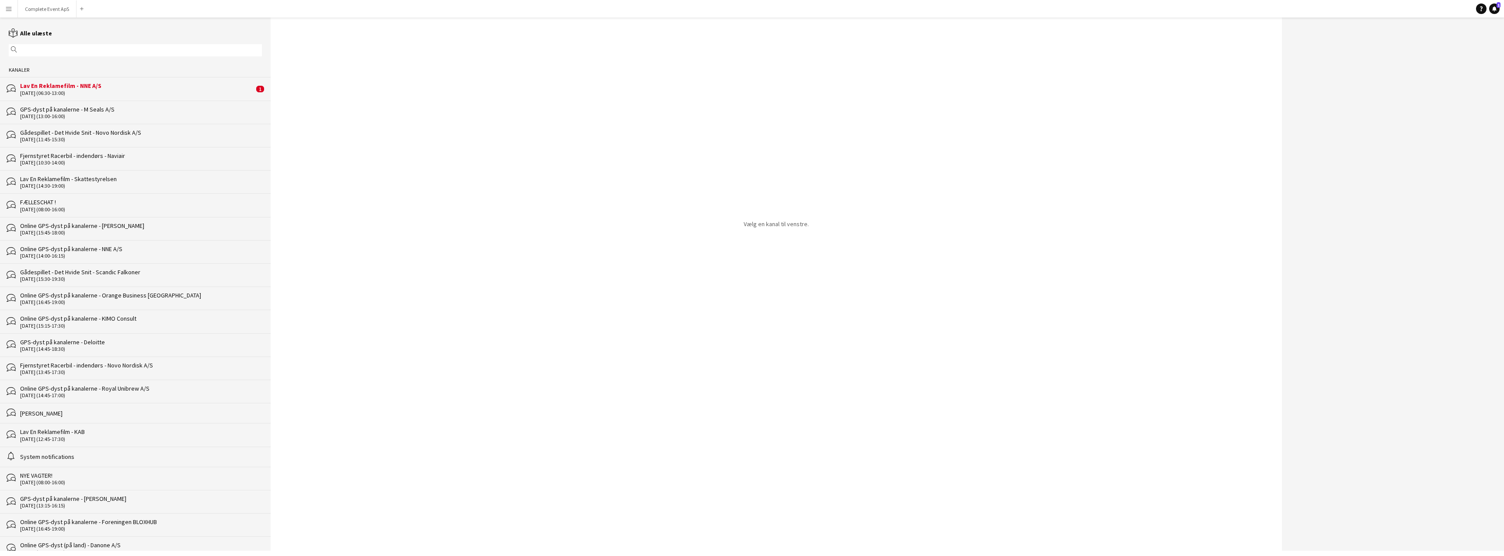
click at [186, 91] on div "[DATE] (06:30-13:00)" at bounding box center [137, 93] width 234 height 6
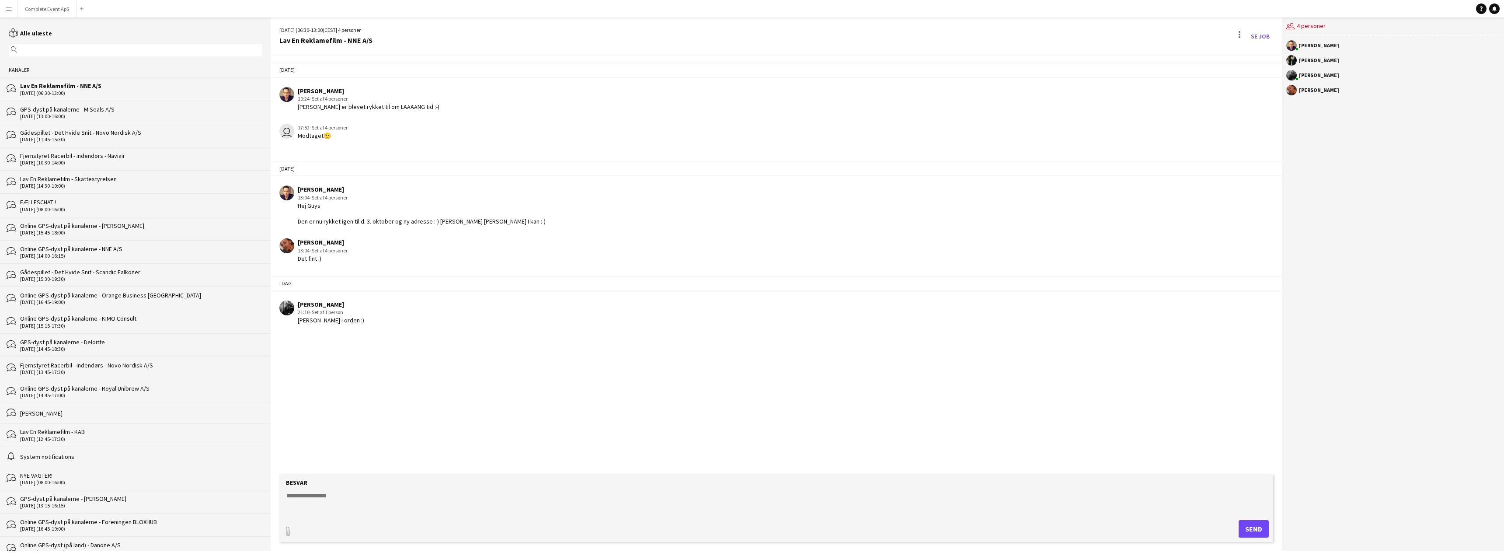
click at [6, 6] on app-icon "Menu" at bounding box center [8, 8] width 7 height 7
click at [46, 9] on button "Complete Event ApS Luk" at bounding box center [47, 8] width 59 height 17
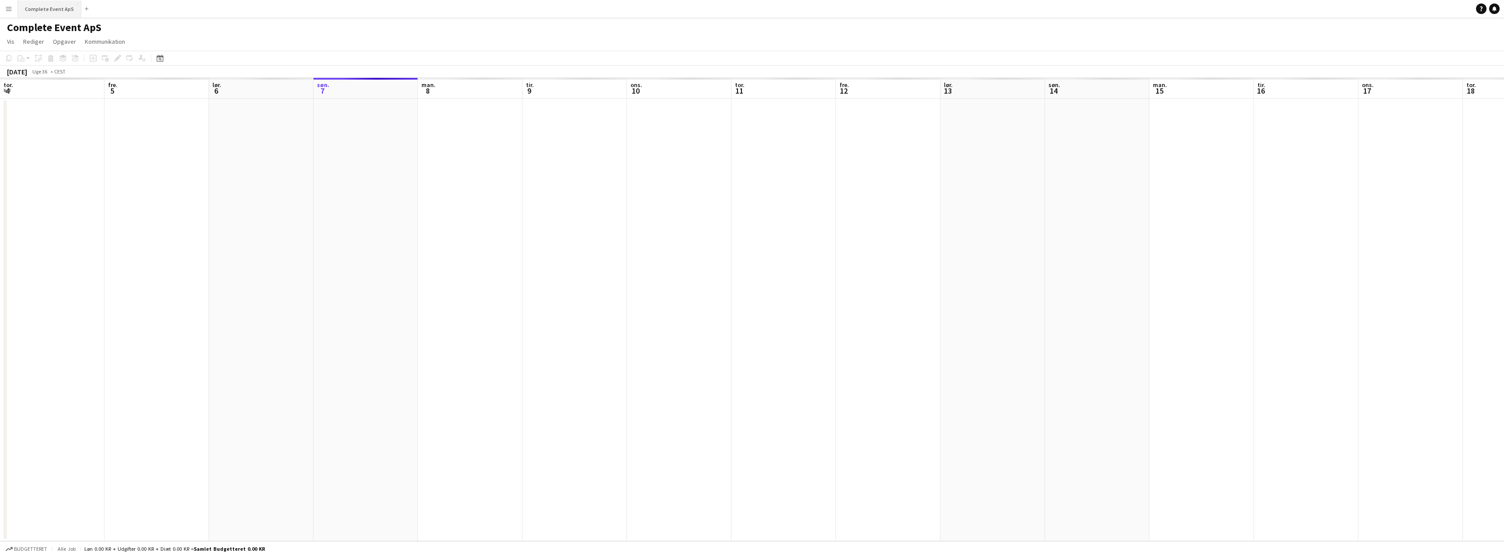
scroll to position [0, 209]
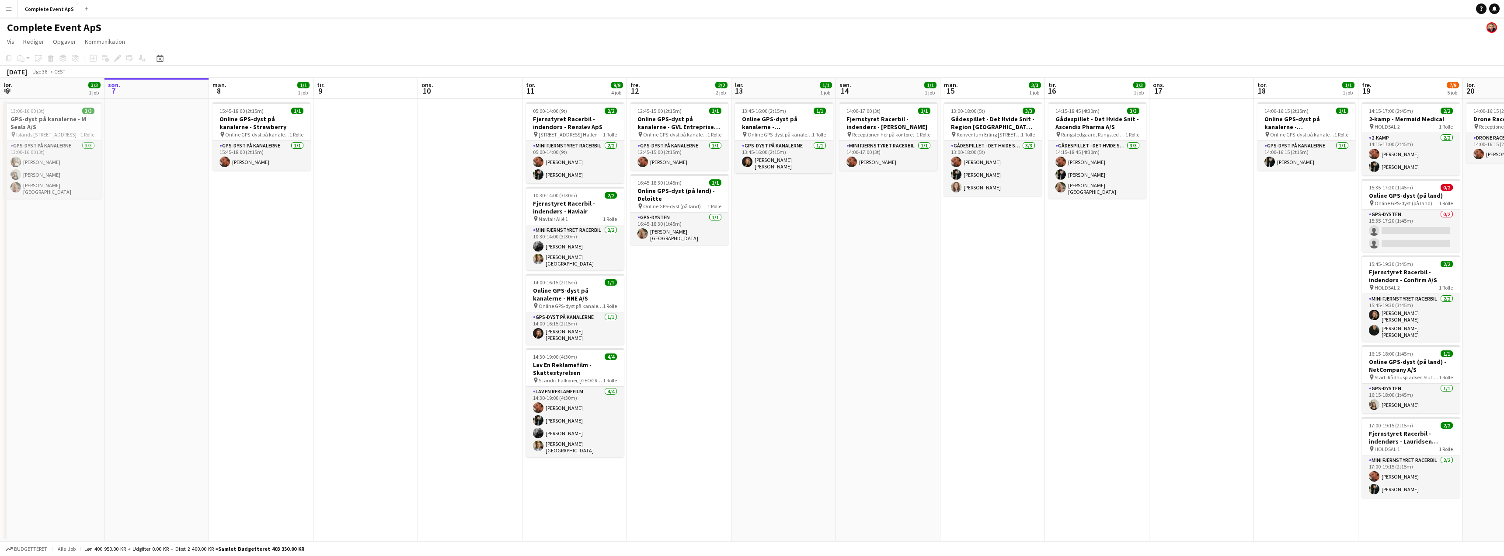
click at [11, 6] on app-icon "Menu" at bounding box center [8, 8] width 7 height 7
click at [131, 48] on link "Min arbejdsstyrke" at bounding box center [131, 47] width 87 height 17
